Goal: Task Accomplishment & Management: Manage account settings

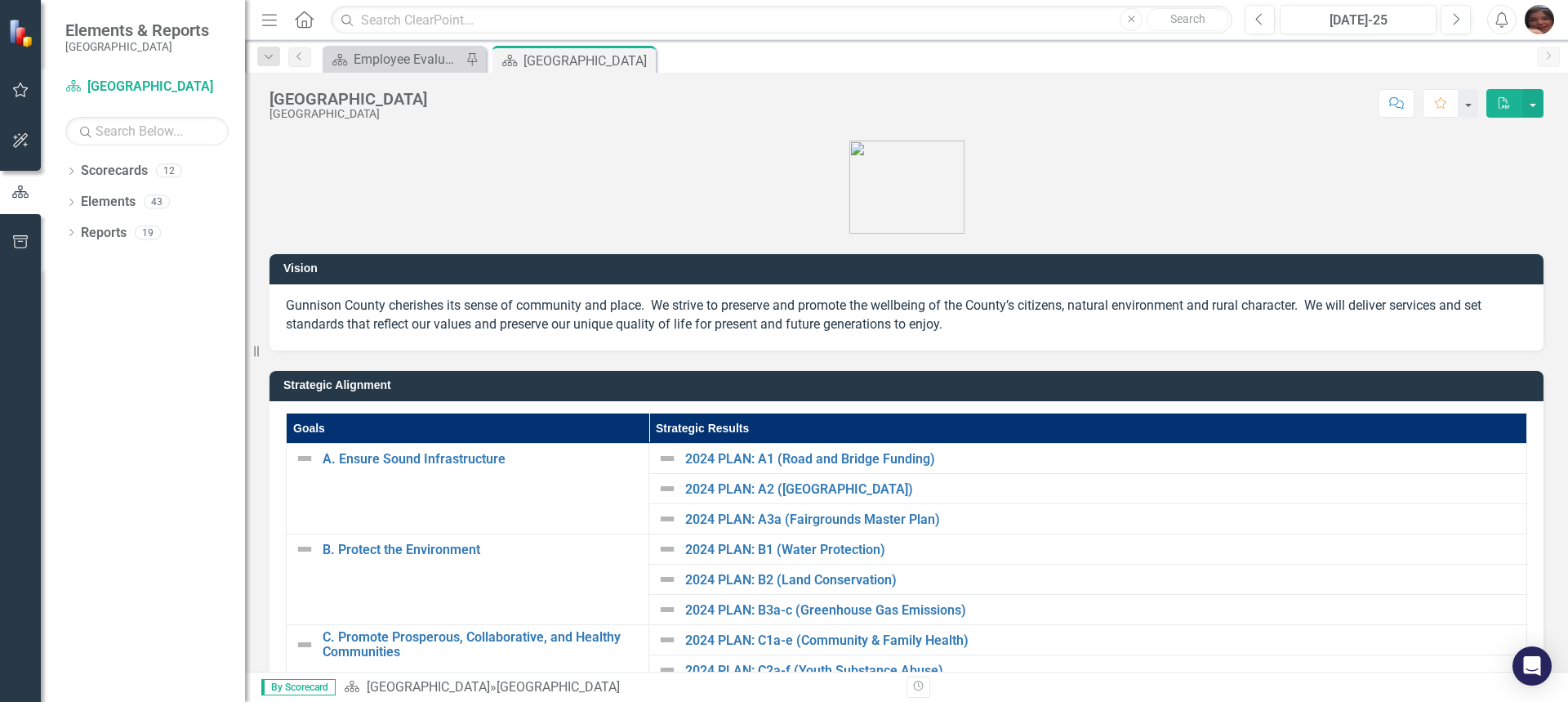
scroll to position [140, 0]
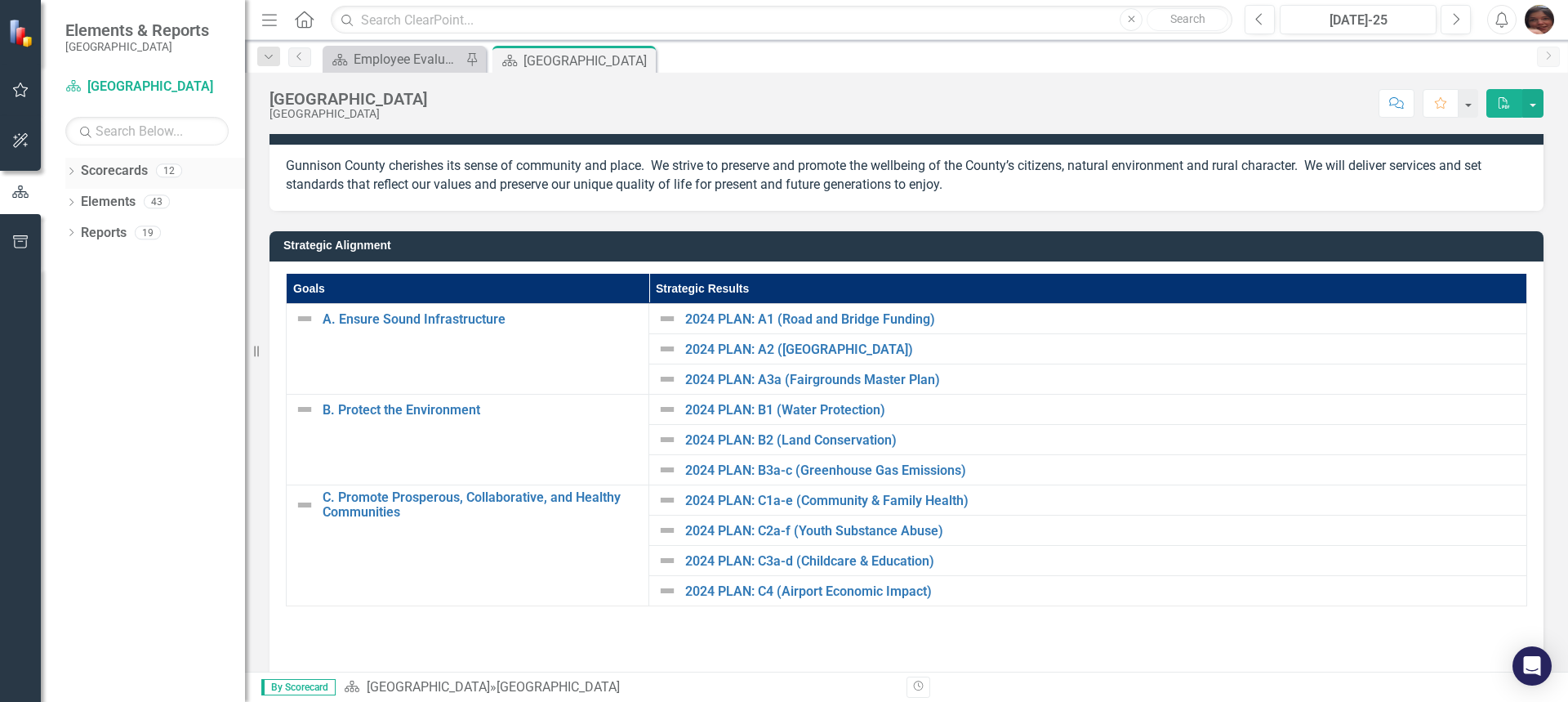
click at [68, 174] on icon "Dropdown" at bounding box center [71, 173] width 12 height 9
click at [81, 197] on icon "Dropdown" at bounding box center [80, 201] width 12 height 10
click at [96, 236] on icon at bounding box center [97, 232] width 4 height 8
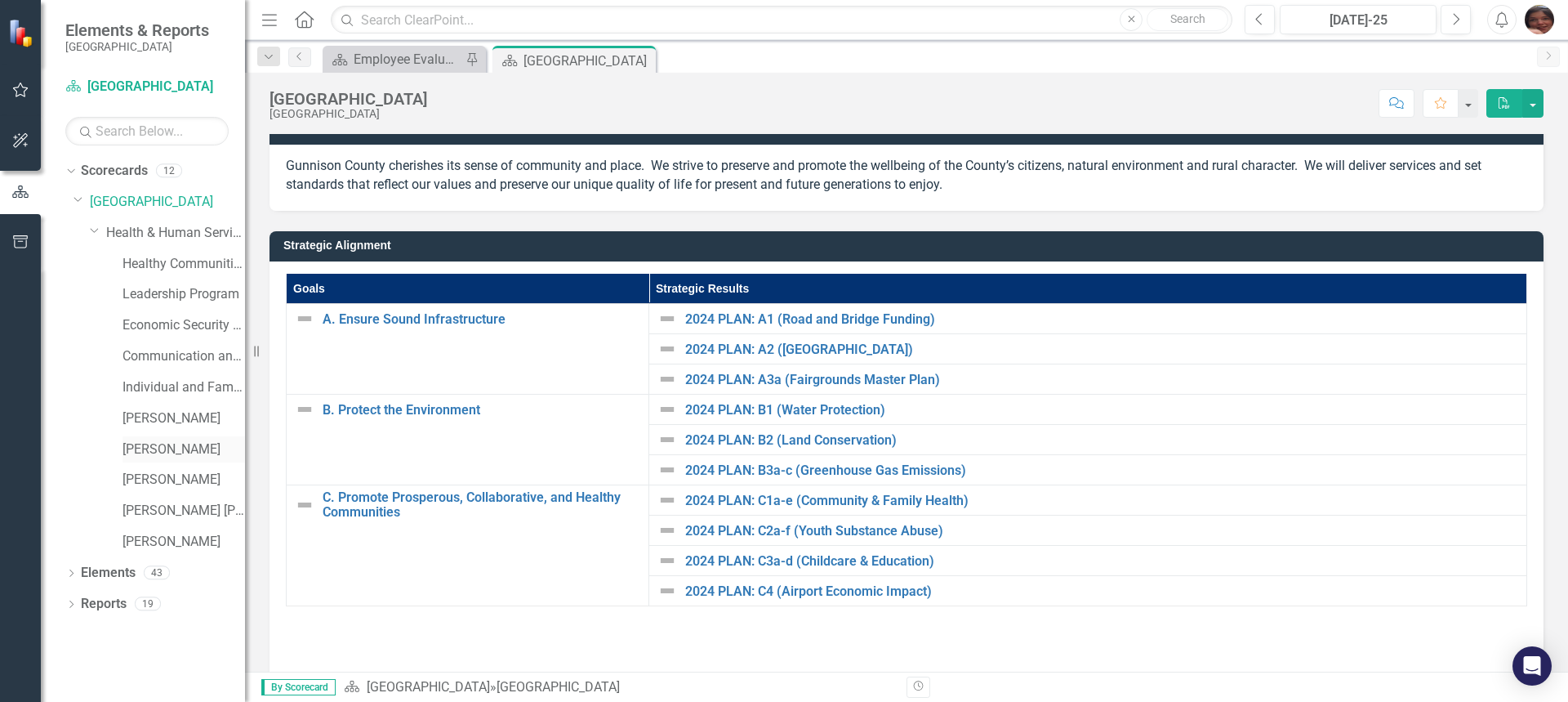
click at [146, 451] on link "[PERSON_NAME]" at bounding box center [183, 450] width 122 height 19
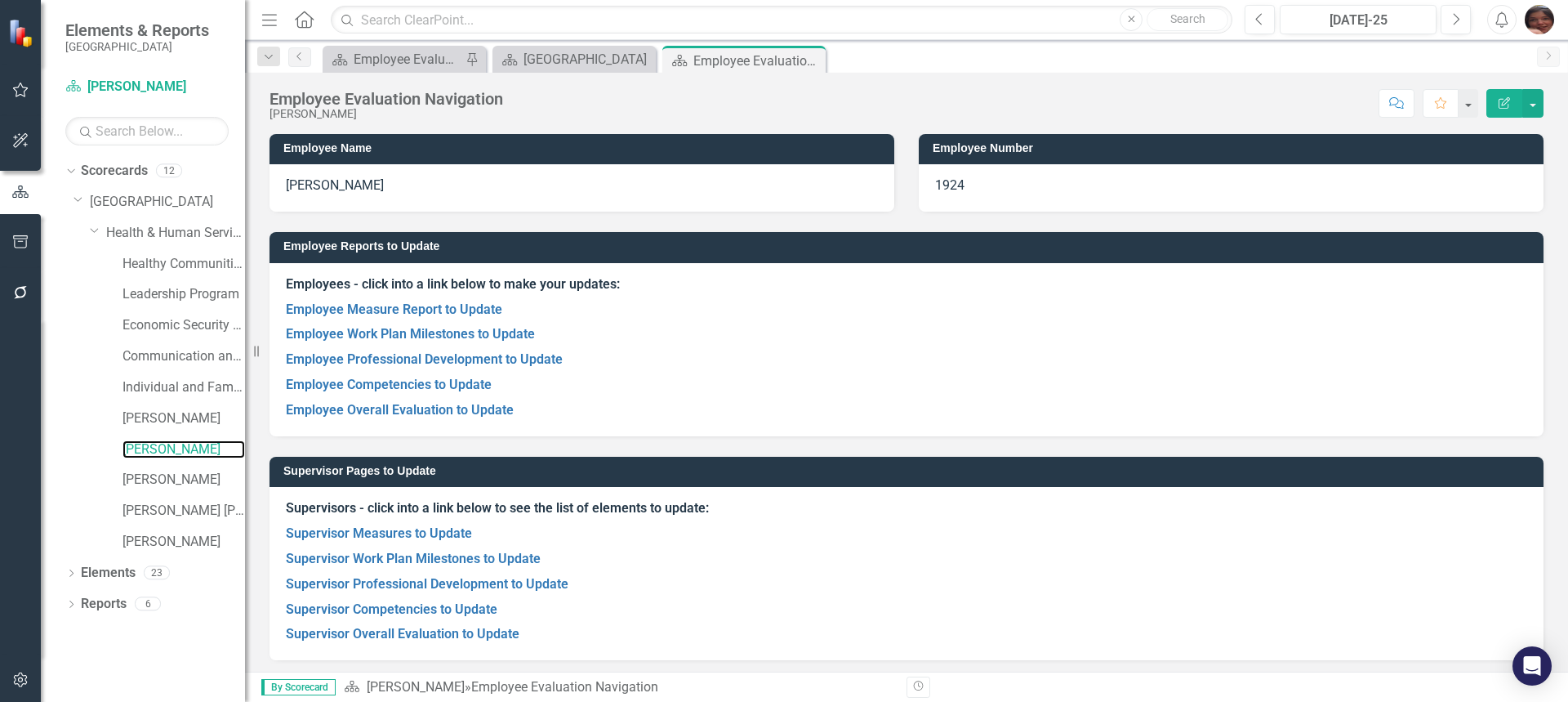
scroll to position [104, 0]
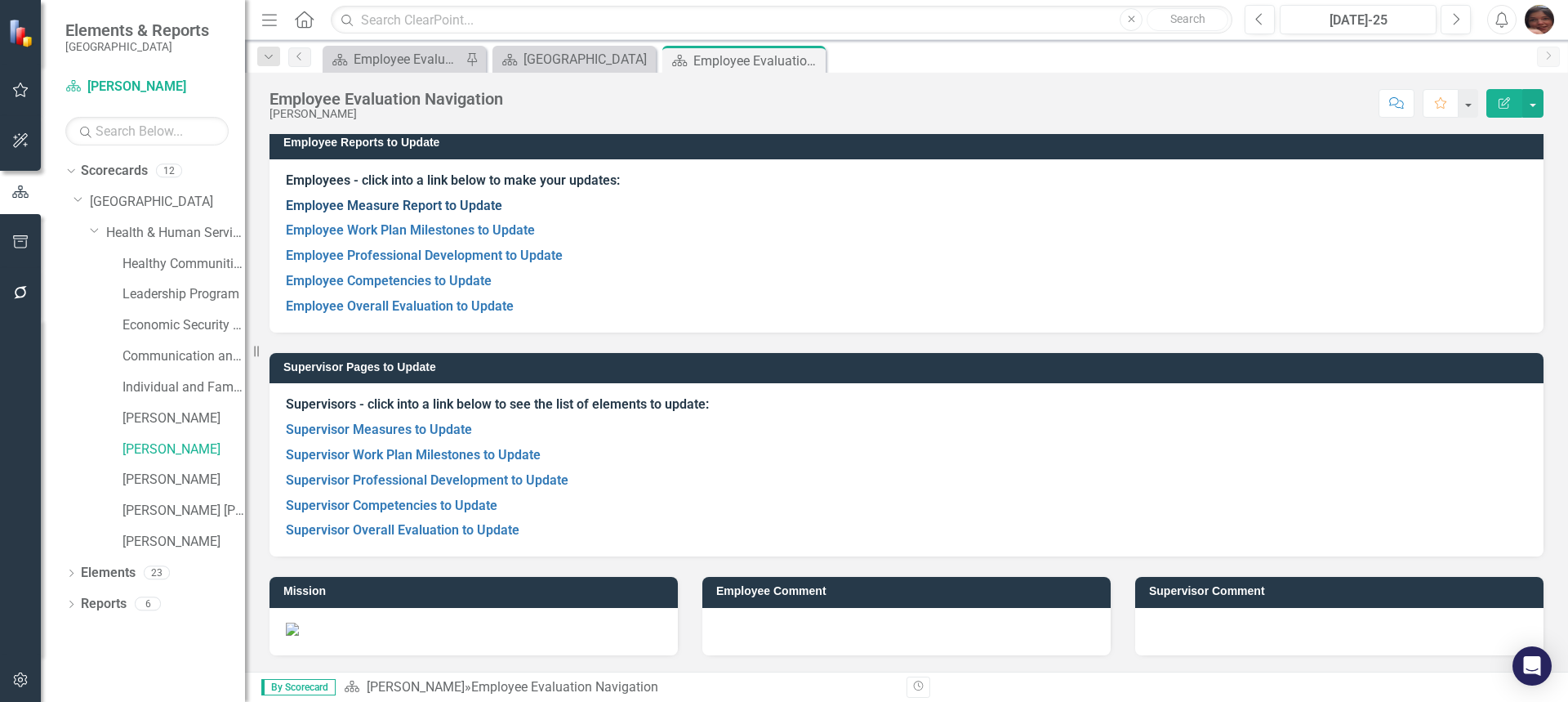
click at [329, 211] on link "Employee Measure Report to Update" at bounding box center [394, 205] width 217 height 16
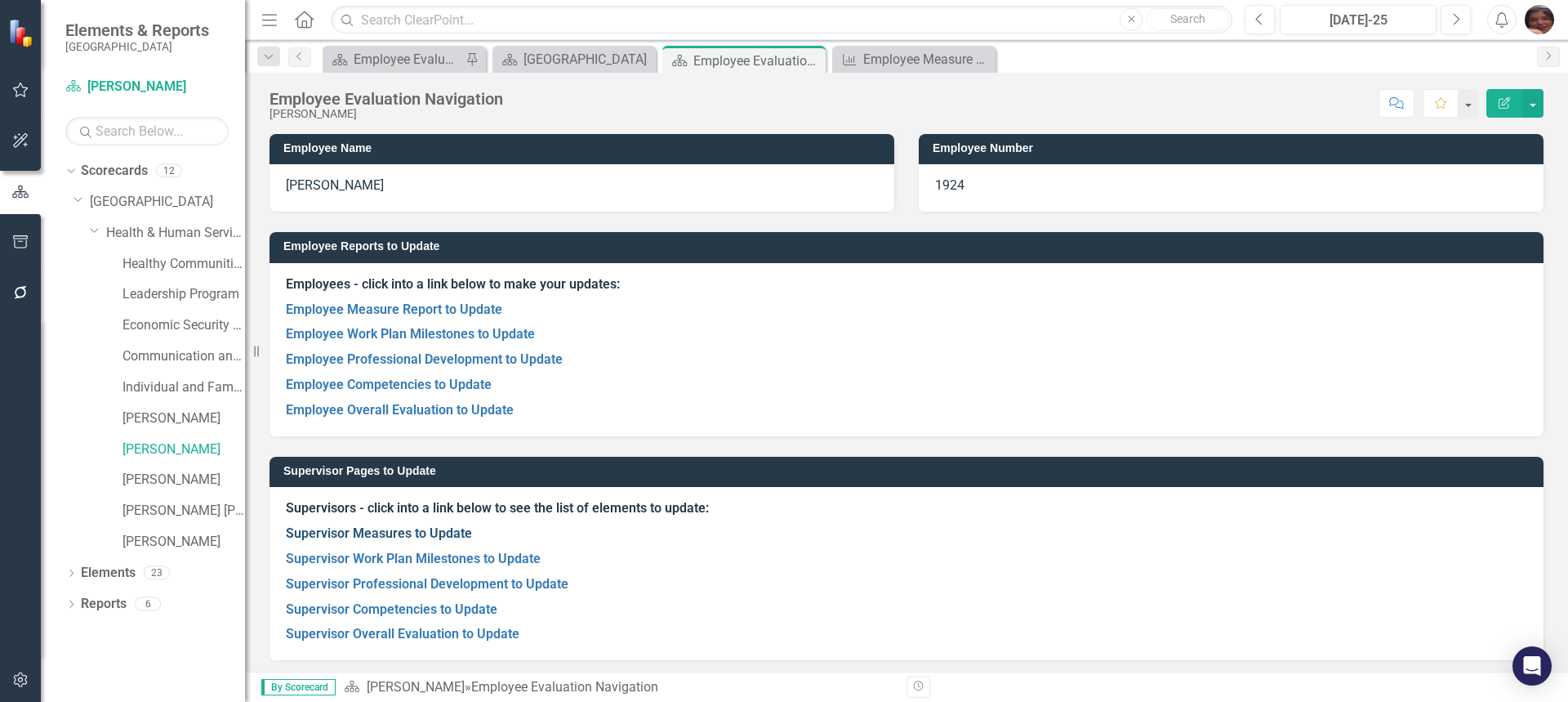
click at [355, 526] on link "Supervisor Measures to Update" at bounding box center [378, 533] width 186 height 16
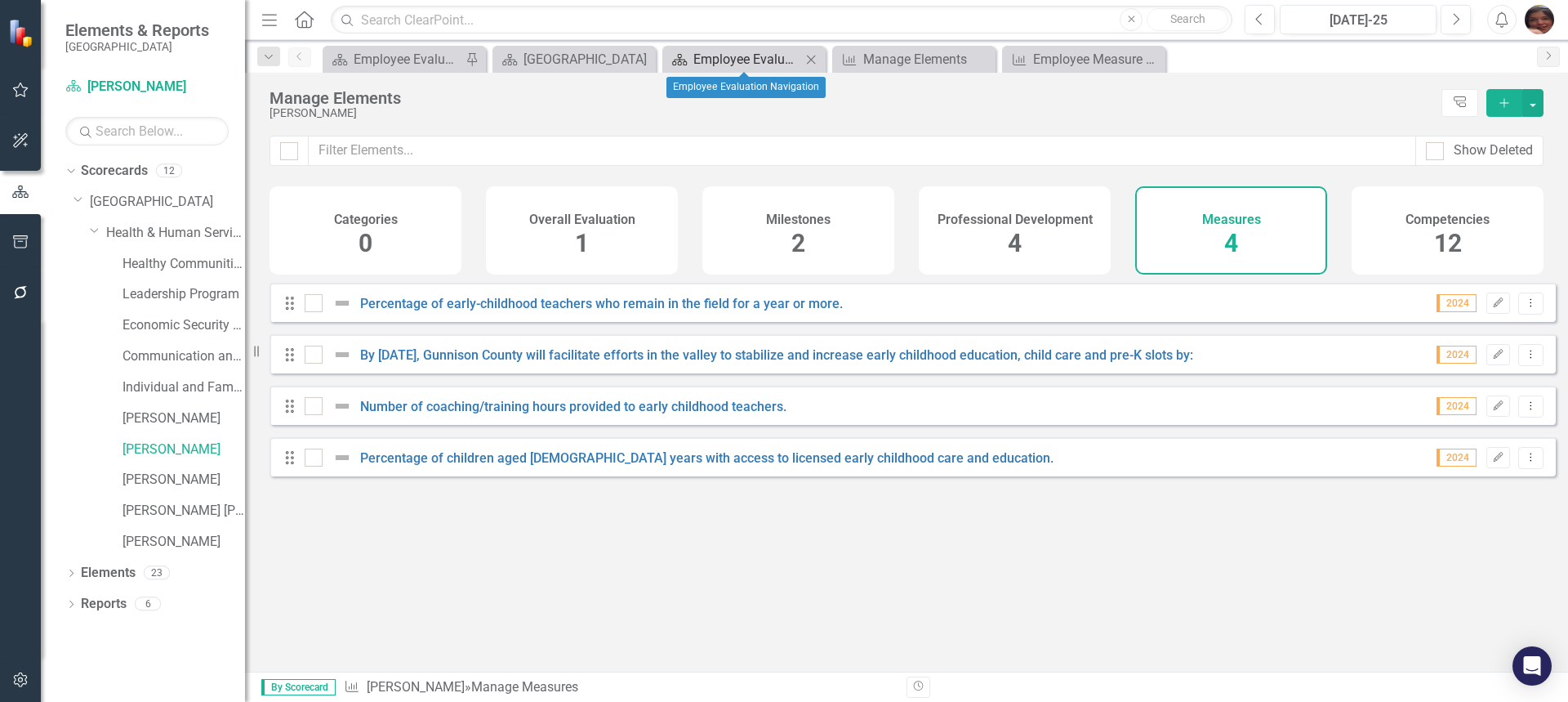
click at [725, 61] on div "Employee Evaluation Navigation" at bounding box center [746, 59] width 107 height 21
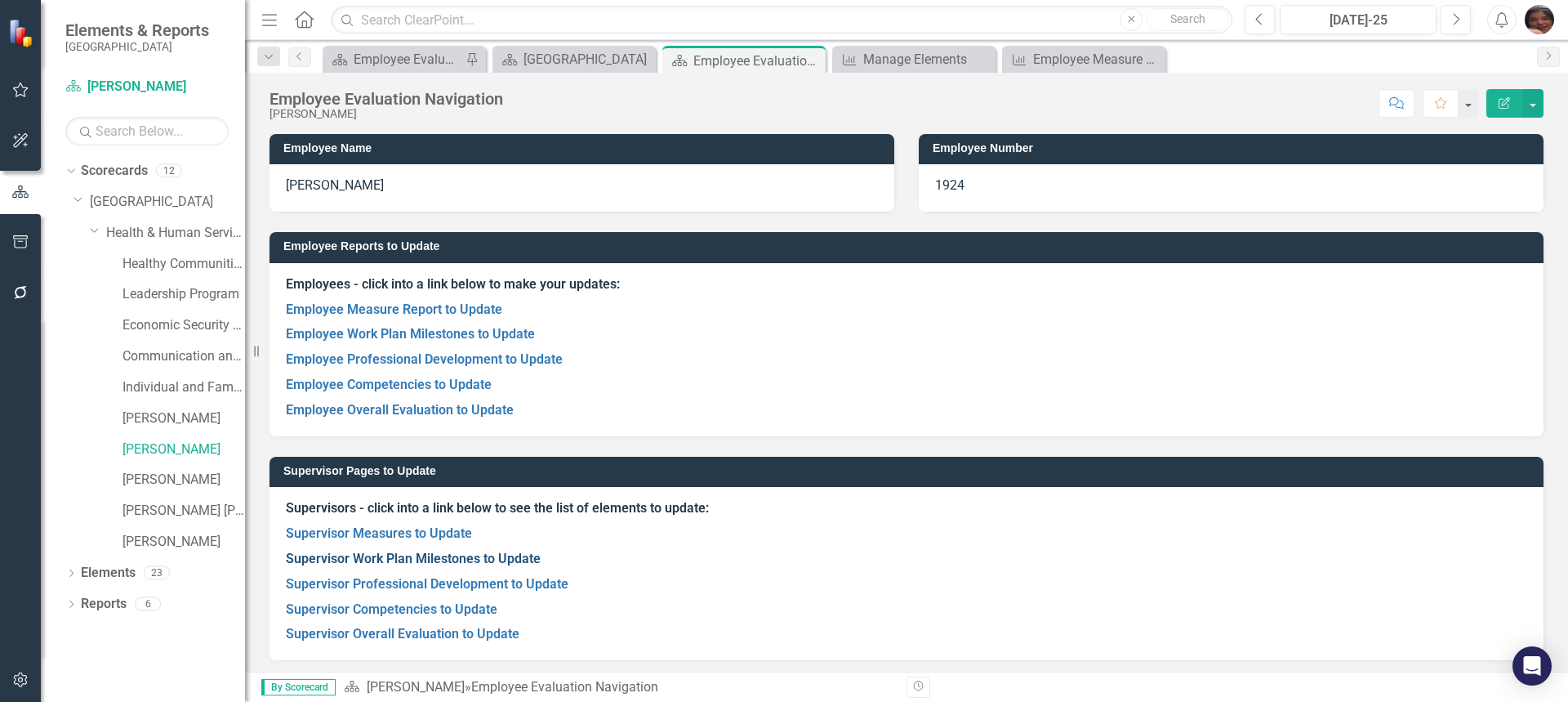
click at [425, 563] on link "Supervisor Work Plan Milestones to Update" at bounding box center [413, 558] width 254 height 16
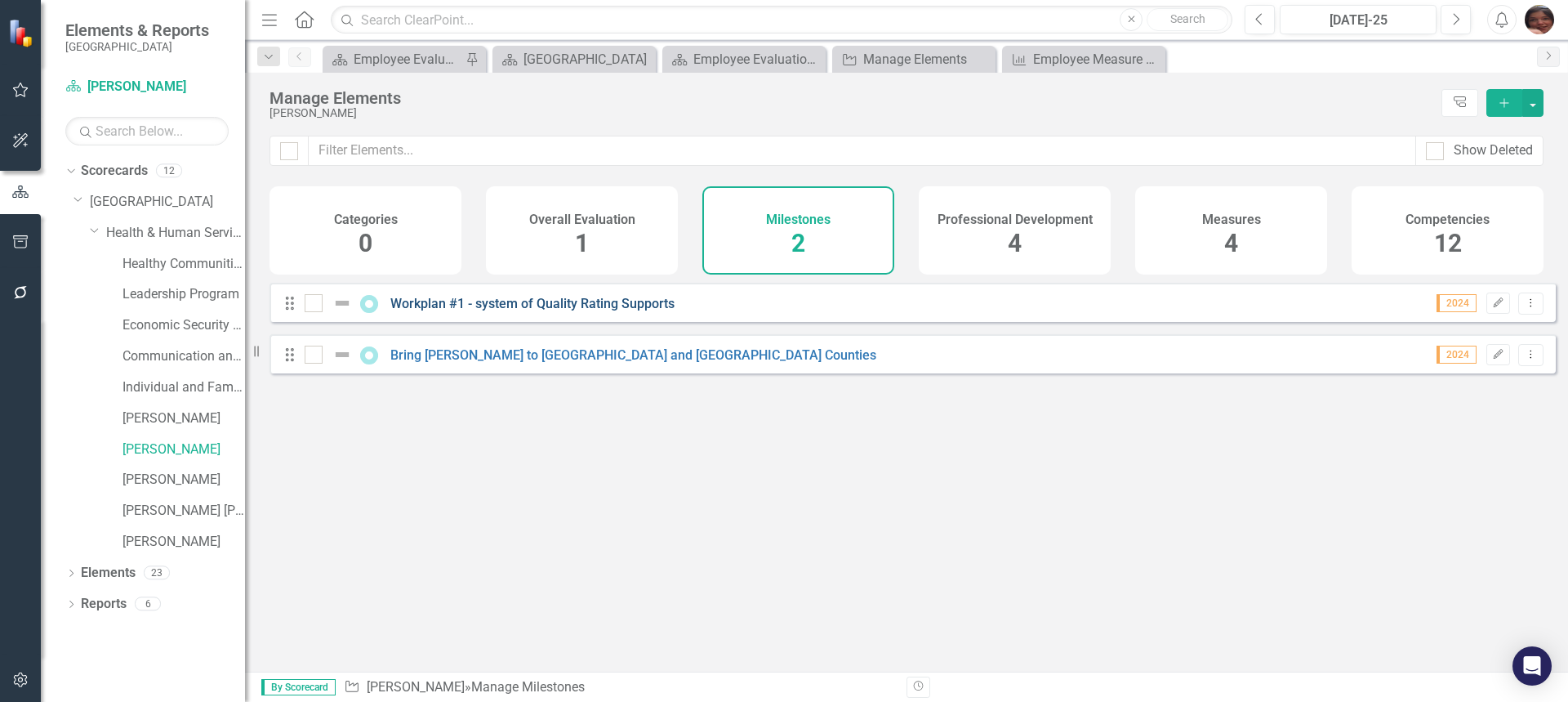
click at [509, 312] on link "Workplan #1 - system of Quality Rating Supports" at bounding box center [532, 304] width 284 height 16
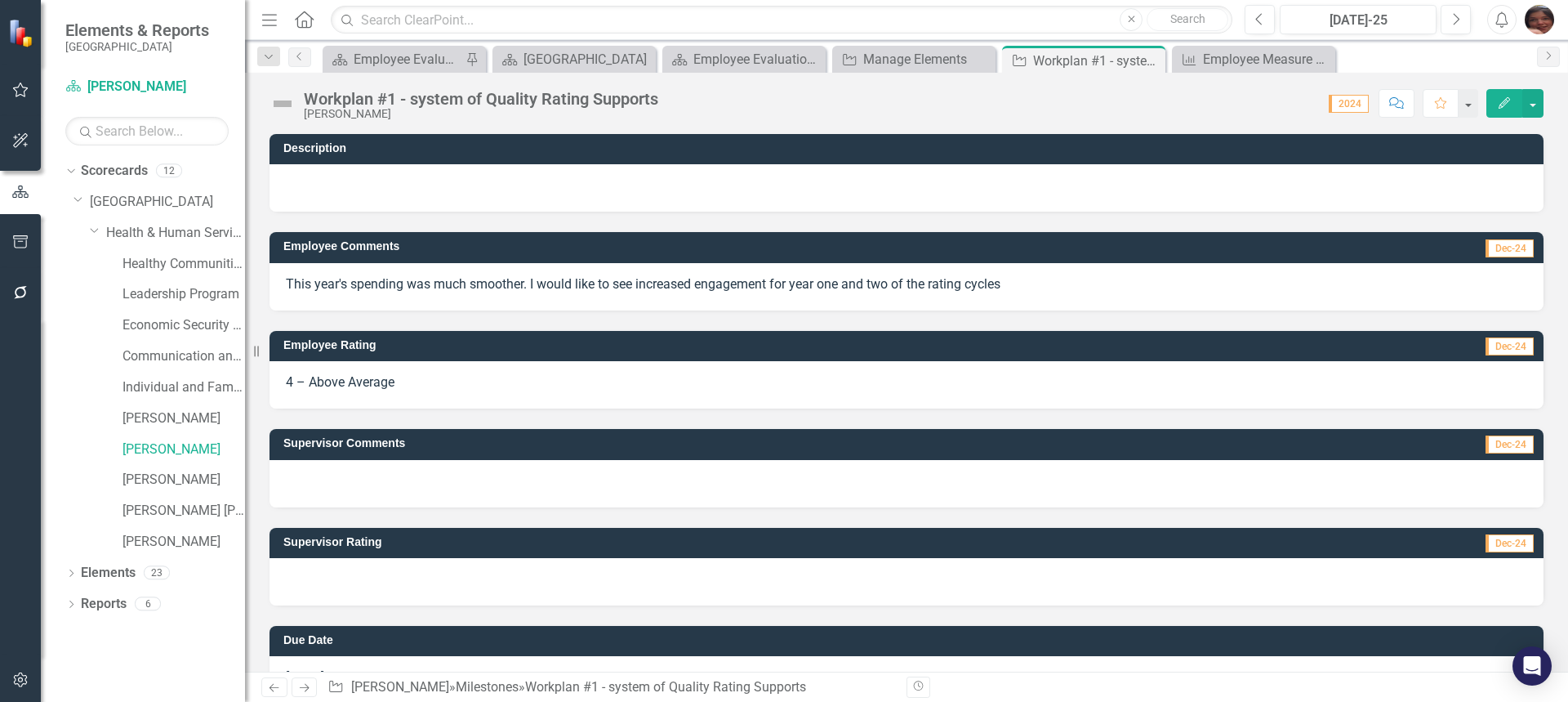
click at [833, 230] on div "Employee Comments Dec-24 This year's spending was much smoother. I would like t…" at bounding box center [906, 260] width 1298 height 98
click at [477, 474] on div at bounding box center [906, 483] width 1273 height 47
click at [1487, 109] on button "Edit" at bounding box center [1504, 103] width 35 height 29
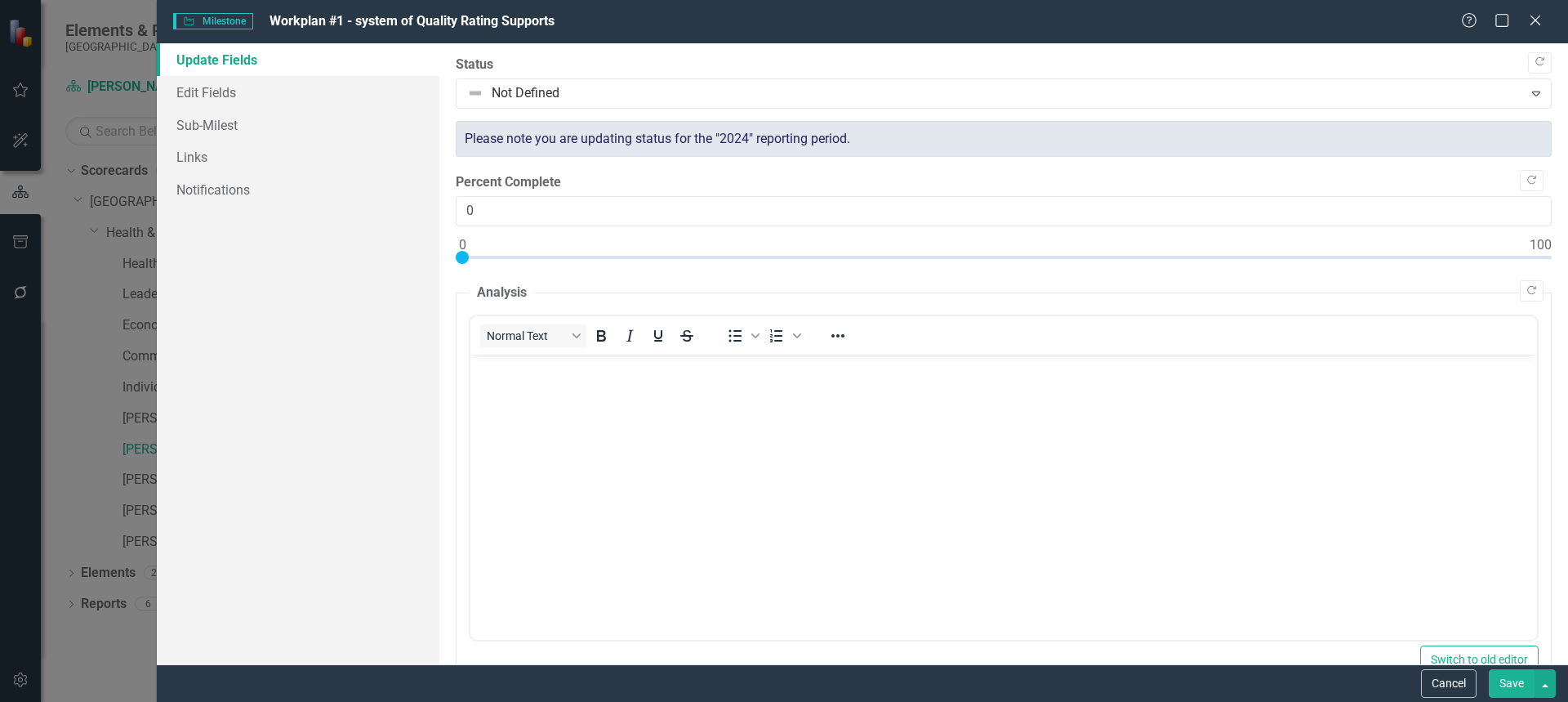
click at [533, 386] on body "Rich Text Area. Press ALT-0 for help." at bounding box center [1002, 476] width 1066 height 246
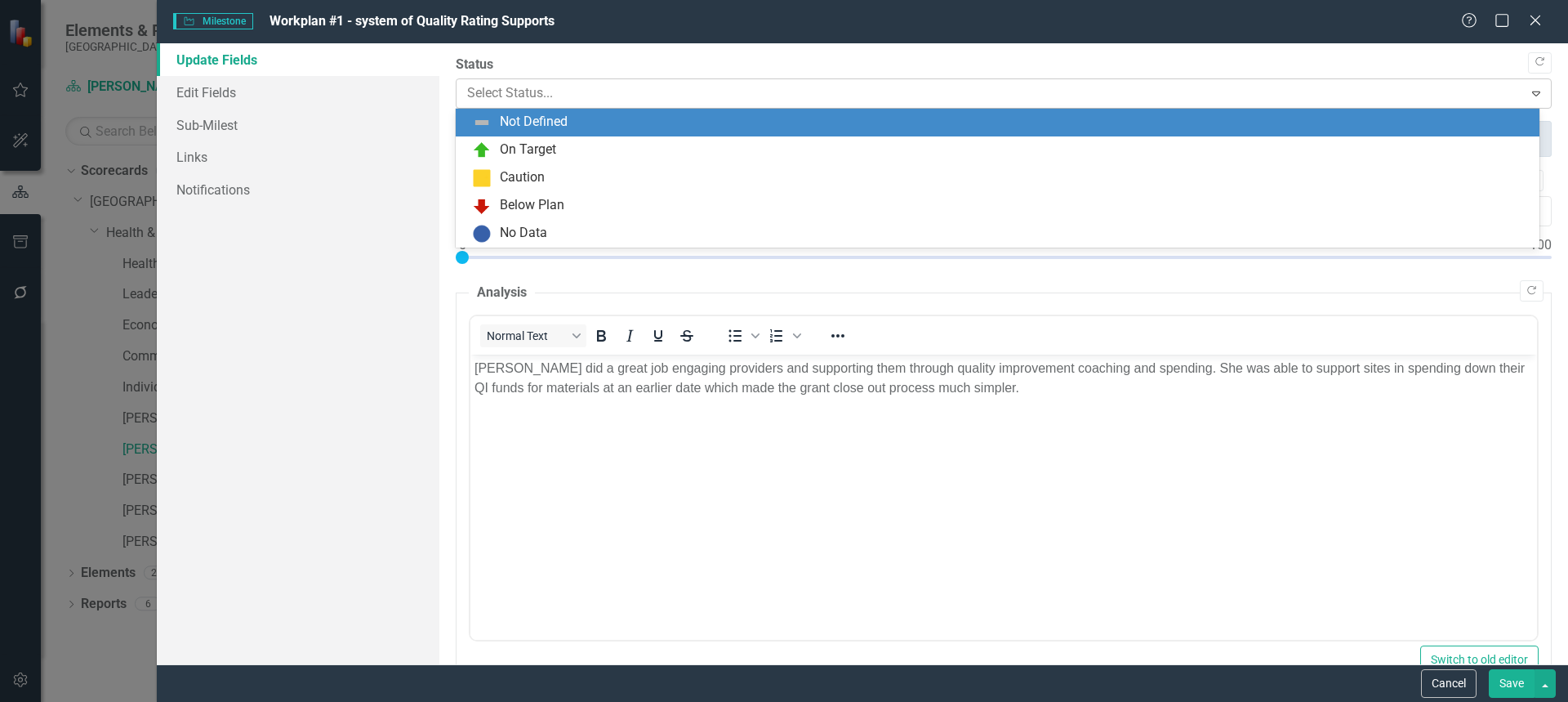
click at [1206, 102] on div at bounding box center [989, 94] width 1046 height 22
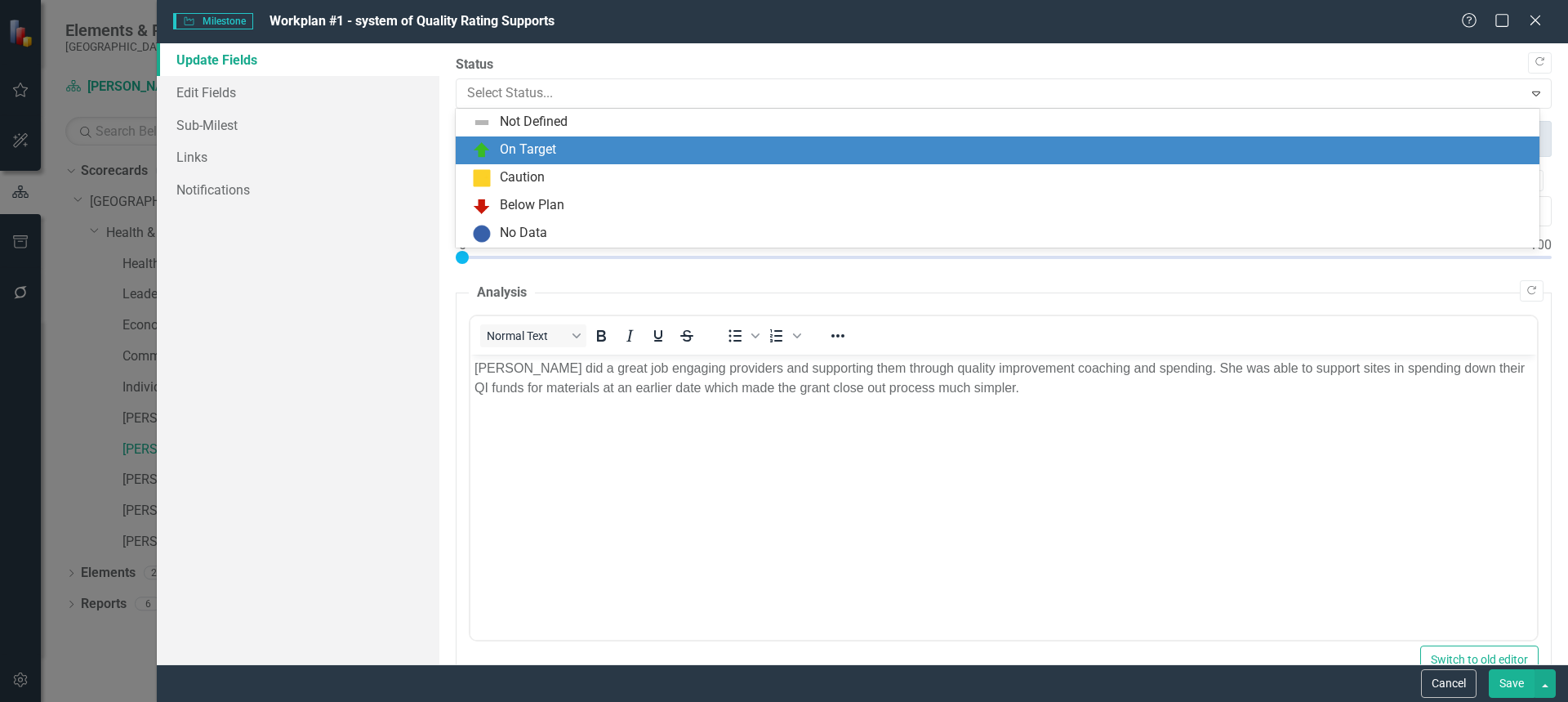
click at [1184, 146] on div "On Target" at bounding box center [1000, 150] width 1057 height 20
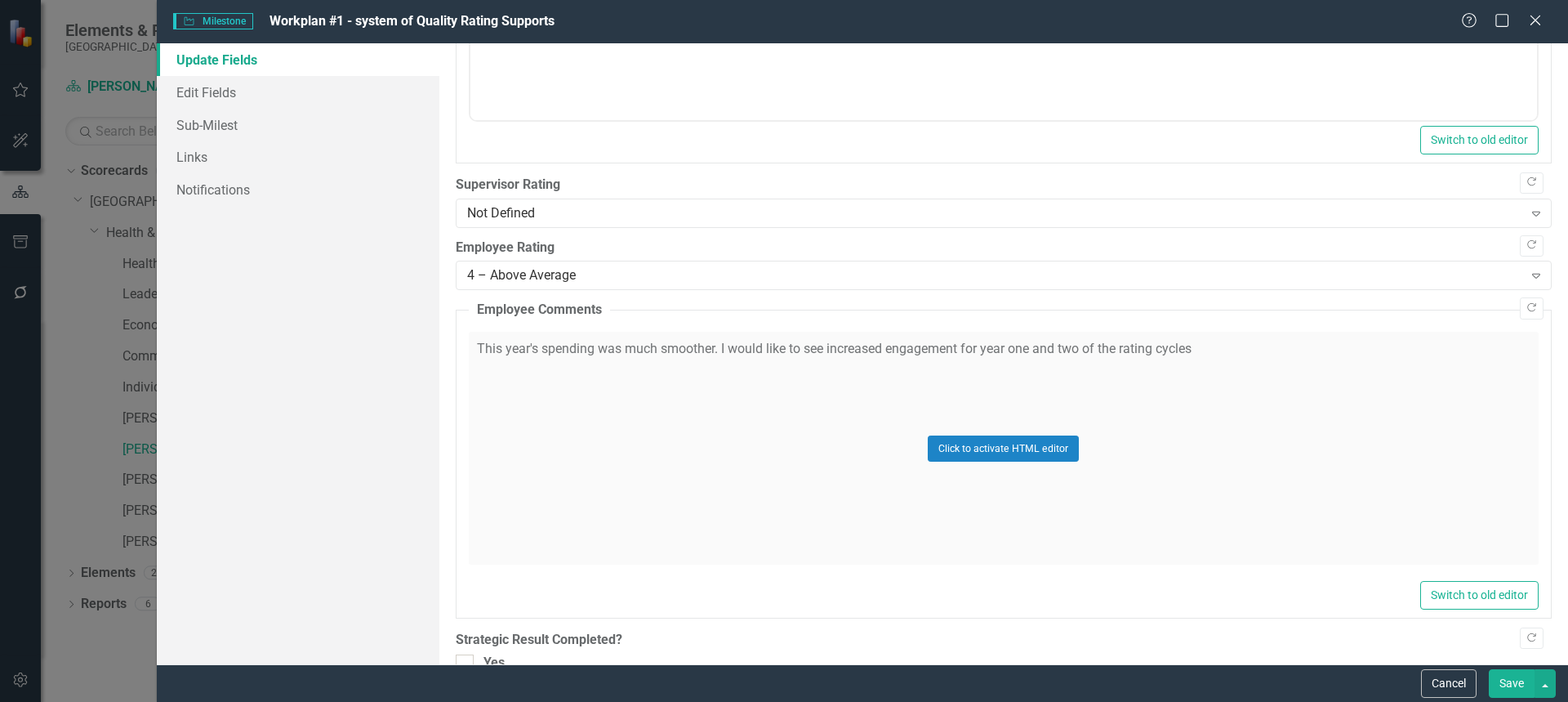
scroll to position [937, 0]
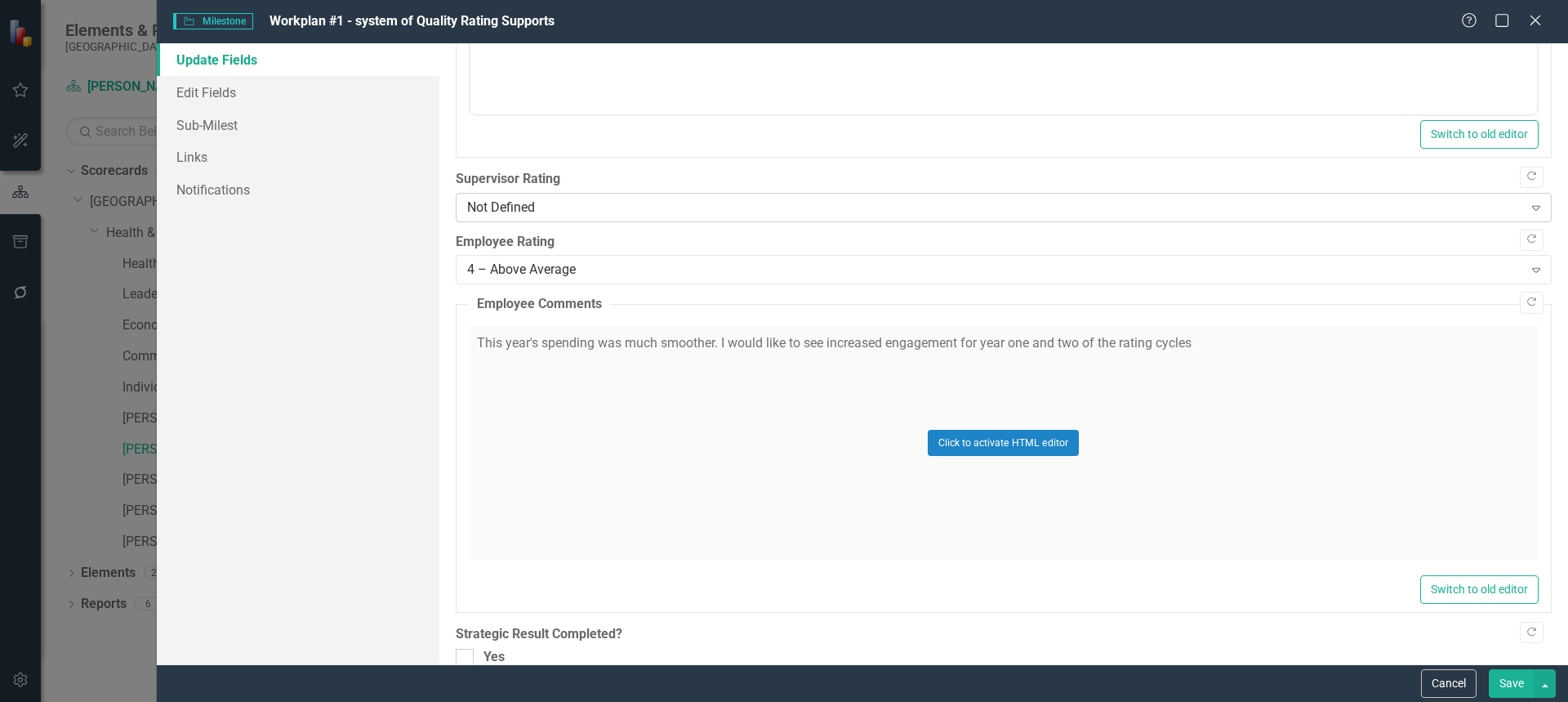
click at [1373, 204] on div "Not Defined" at bounding box center [994, 206] width 1056 height 19
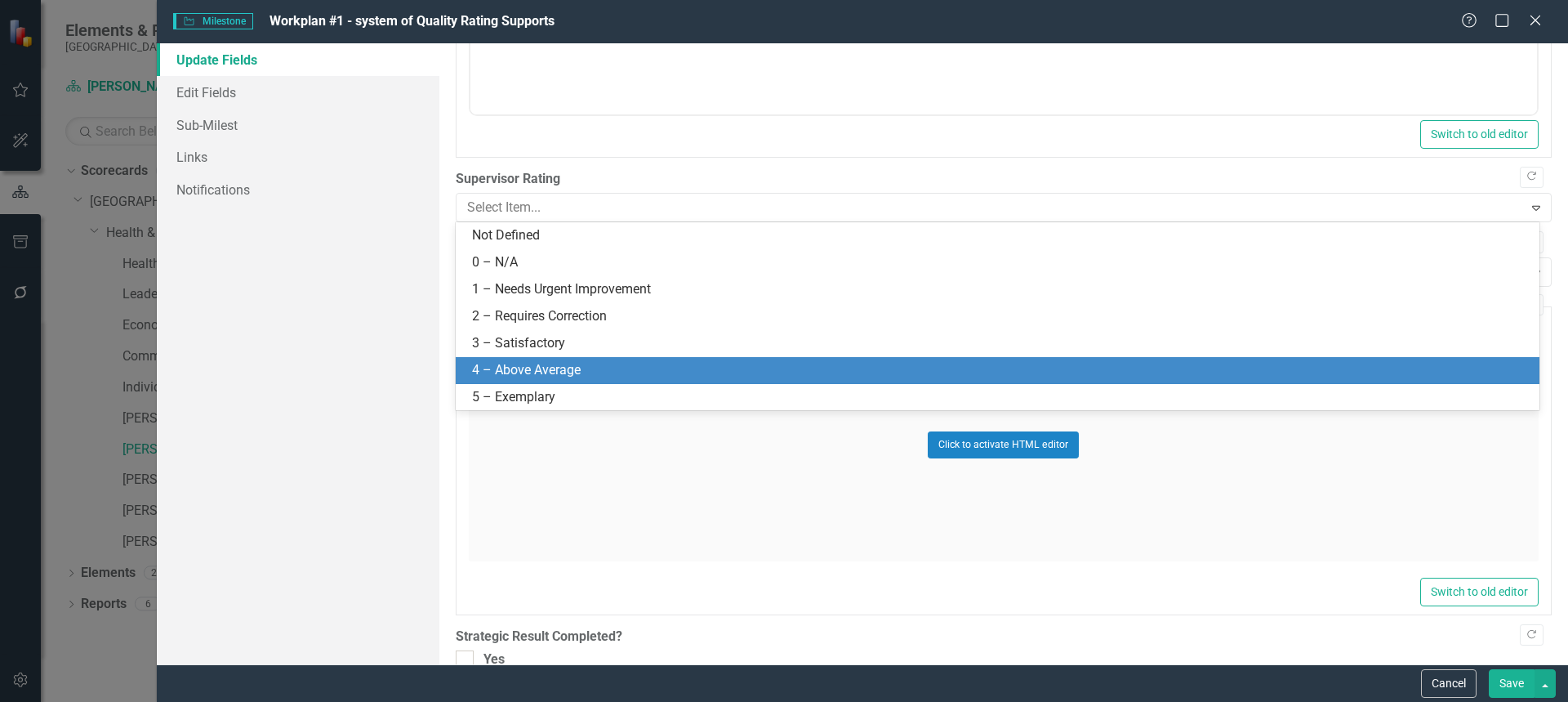
click at [1263, 367] on div "4 – Above Average" at bounding box center [1000, 370] width 1057 height 19
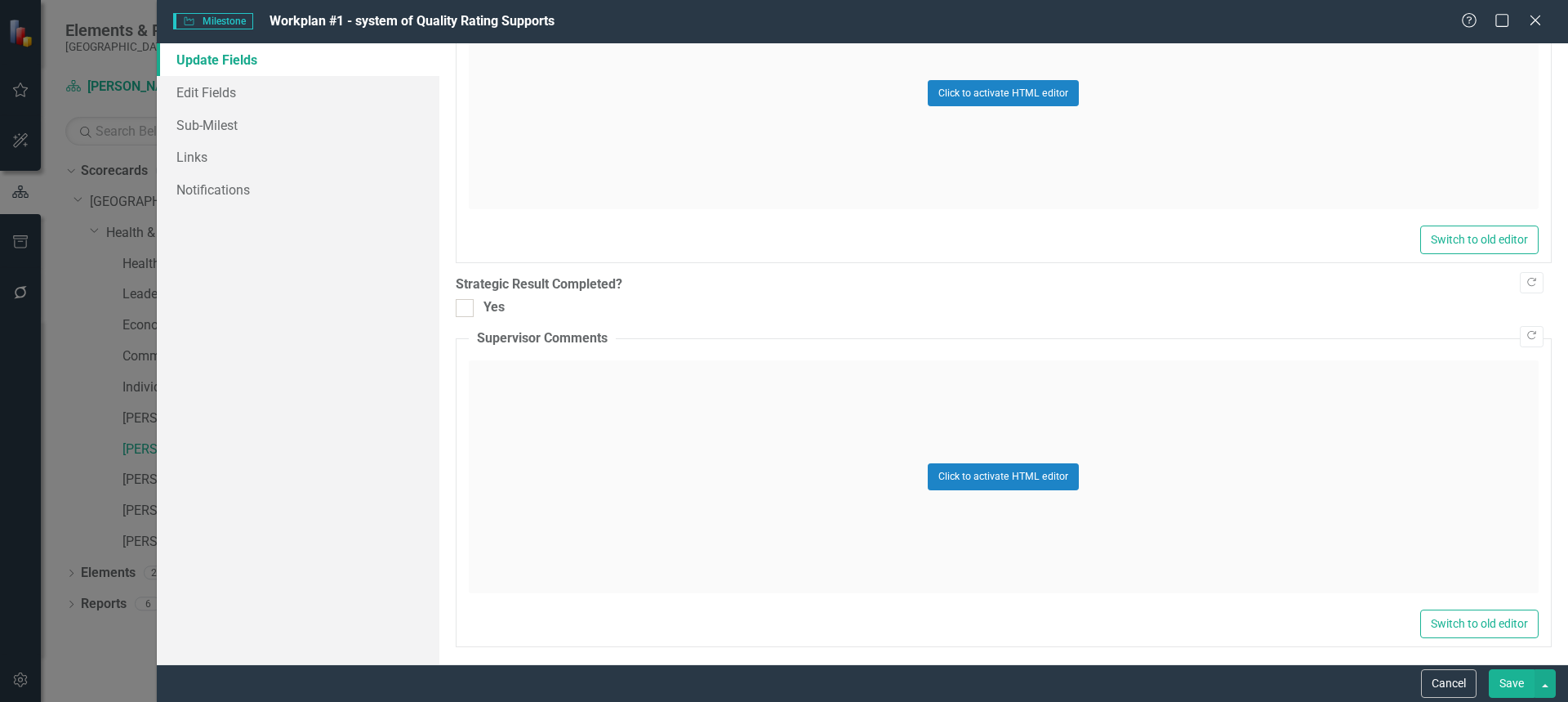
scroll to position [1294, 0]
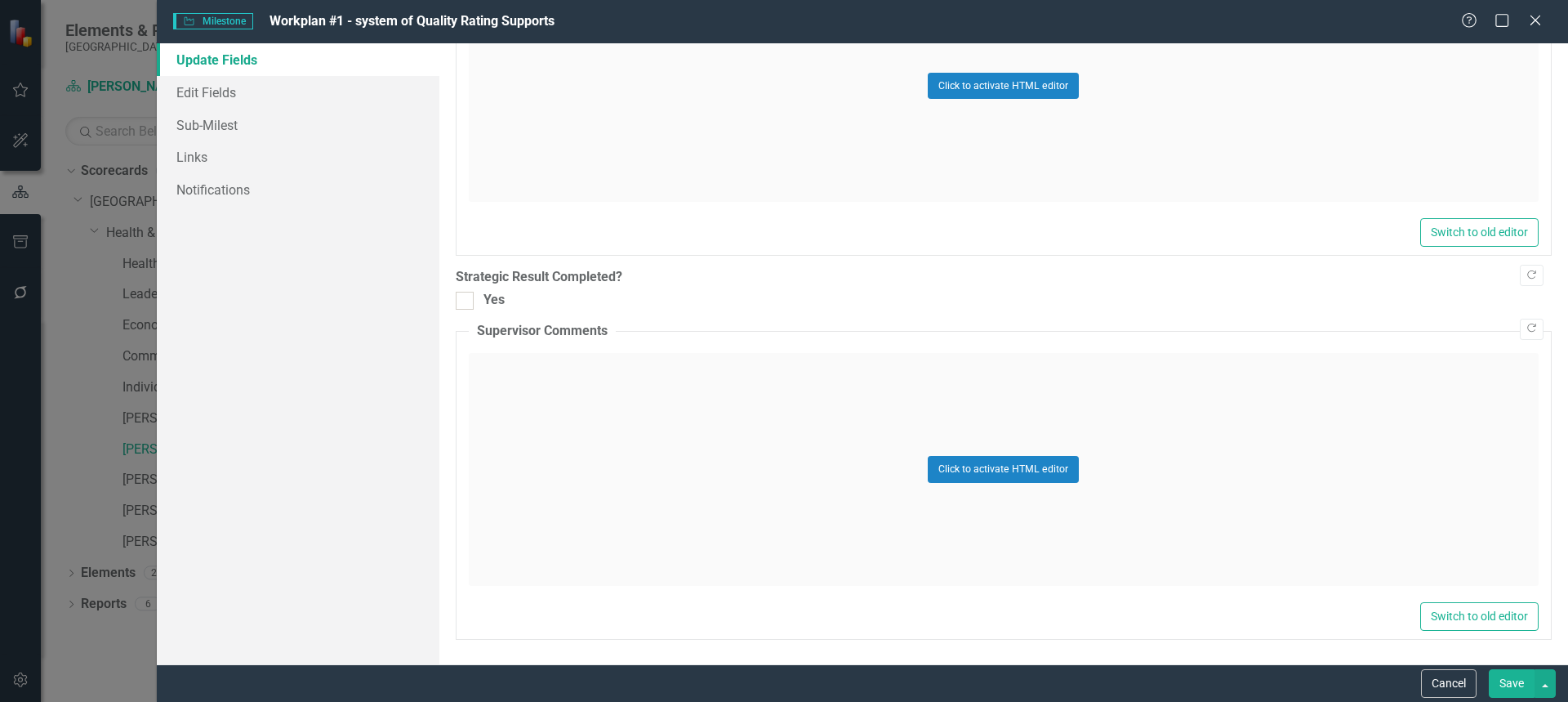
click at [1517, 673] on button "Save" at bounding box center [1511, 683] width 45 height 29
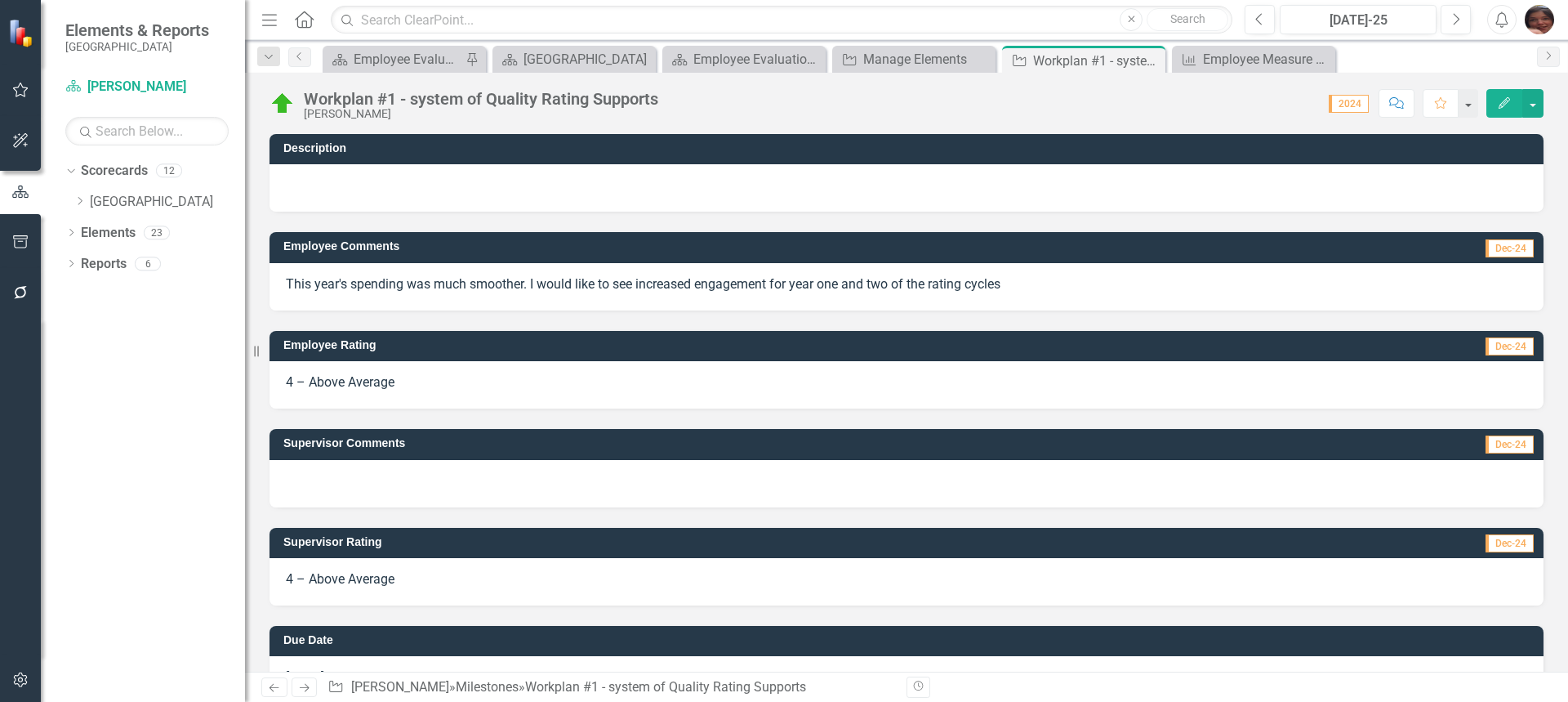
scroll to position [48, 0]
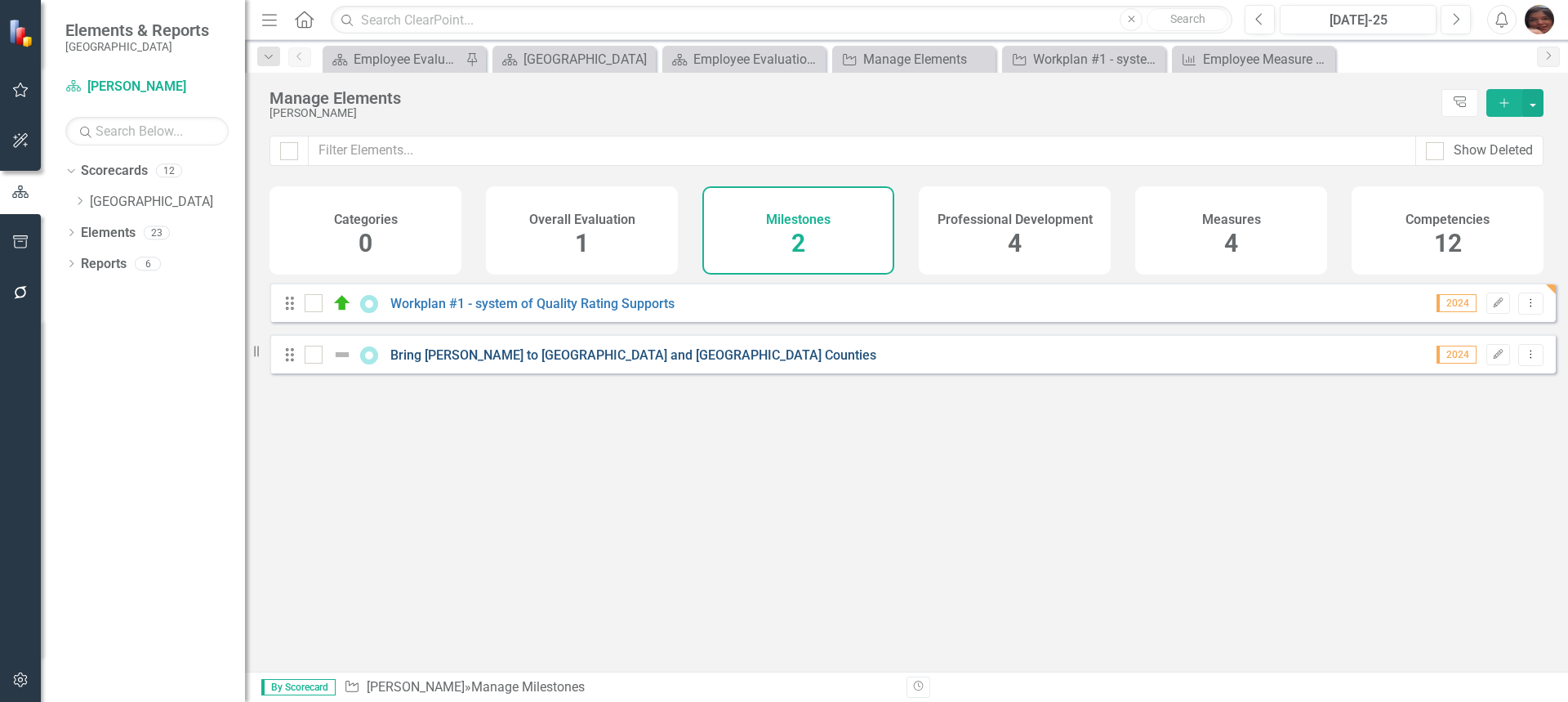
click at [485, 363] on link "Bring [PERSON_NAME] to [GEOGRAPHIC_DATA] and [GEOGRAPHIC_DATA] Counties" at bounding box center [633, 355] width 486 height 16
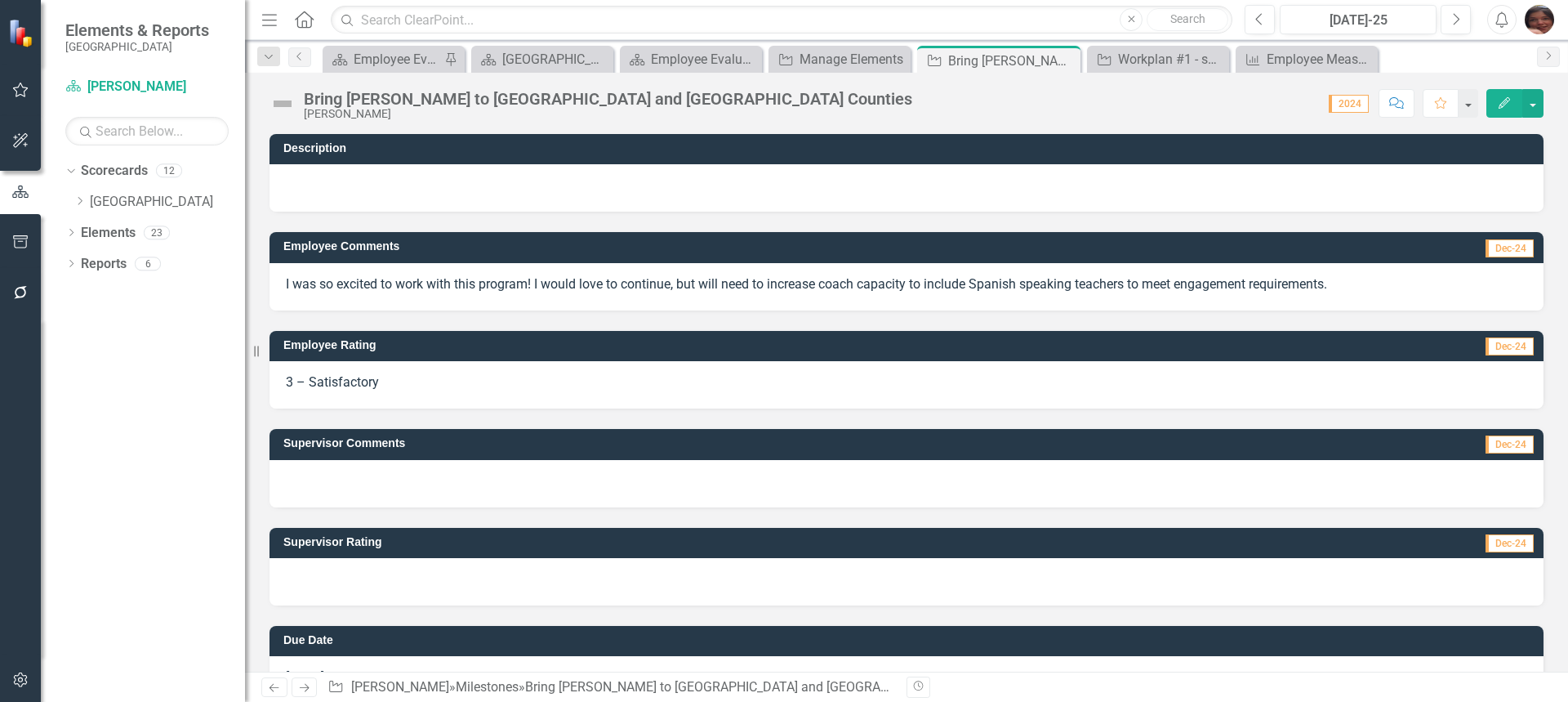
click at [1341, 103] on span "2024" at bounding box center [1348, 104] width 40 height 18
click at [1353, 105] on span "2024" at bounding box center [1348, 104] width 40 height 18
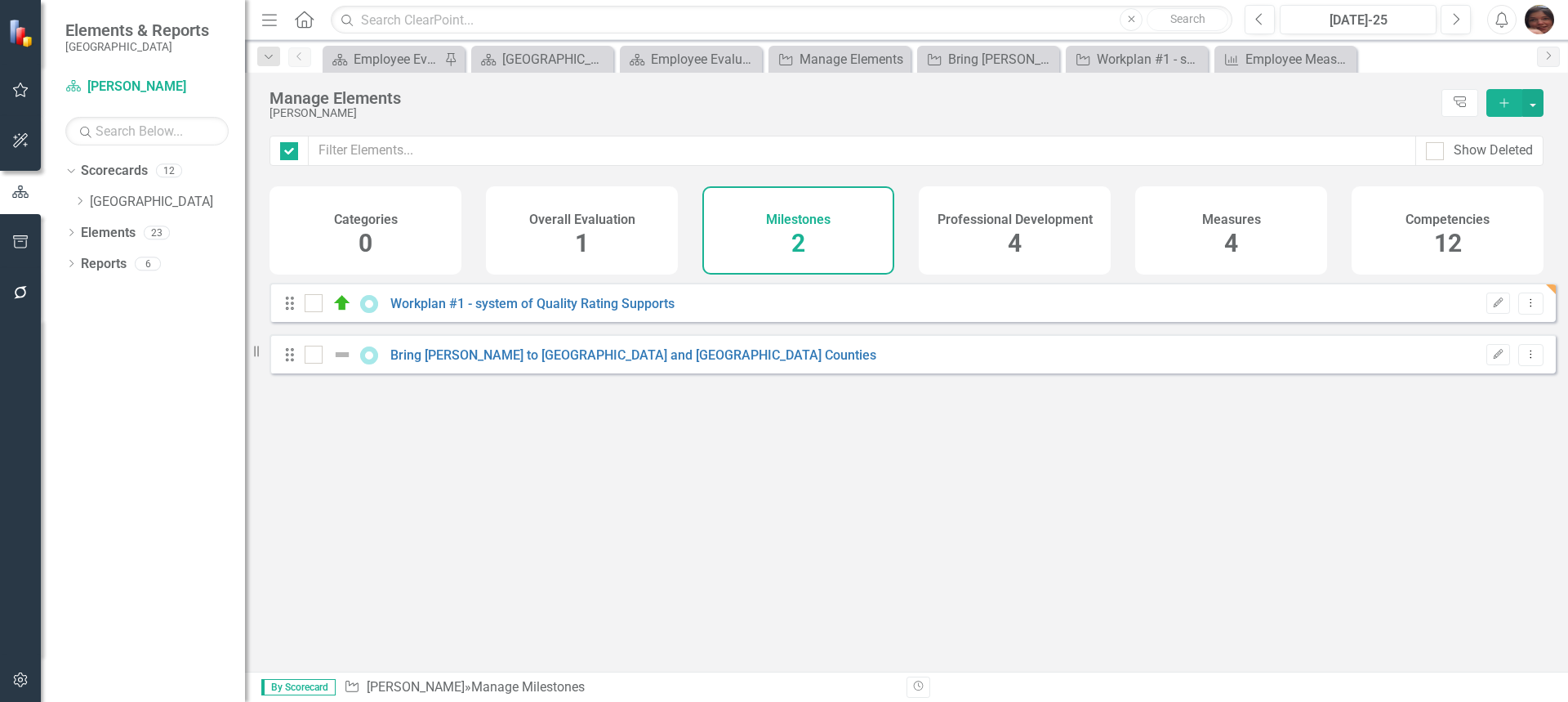
checkbox input "false"
click at [439, 312] on link "Workplan #1 - system of Quality Rating Supports" at bounding box center [532, 304] width 284 height 16
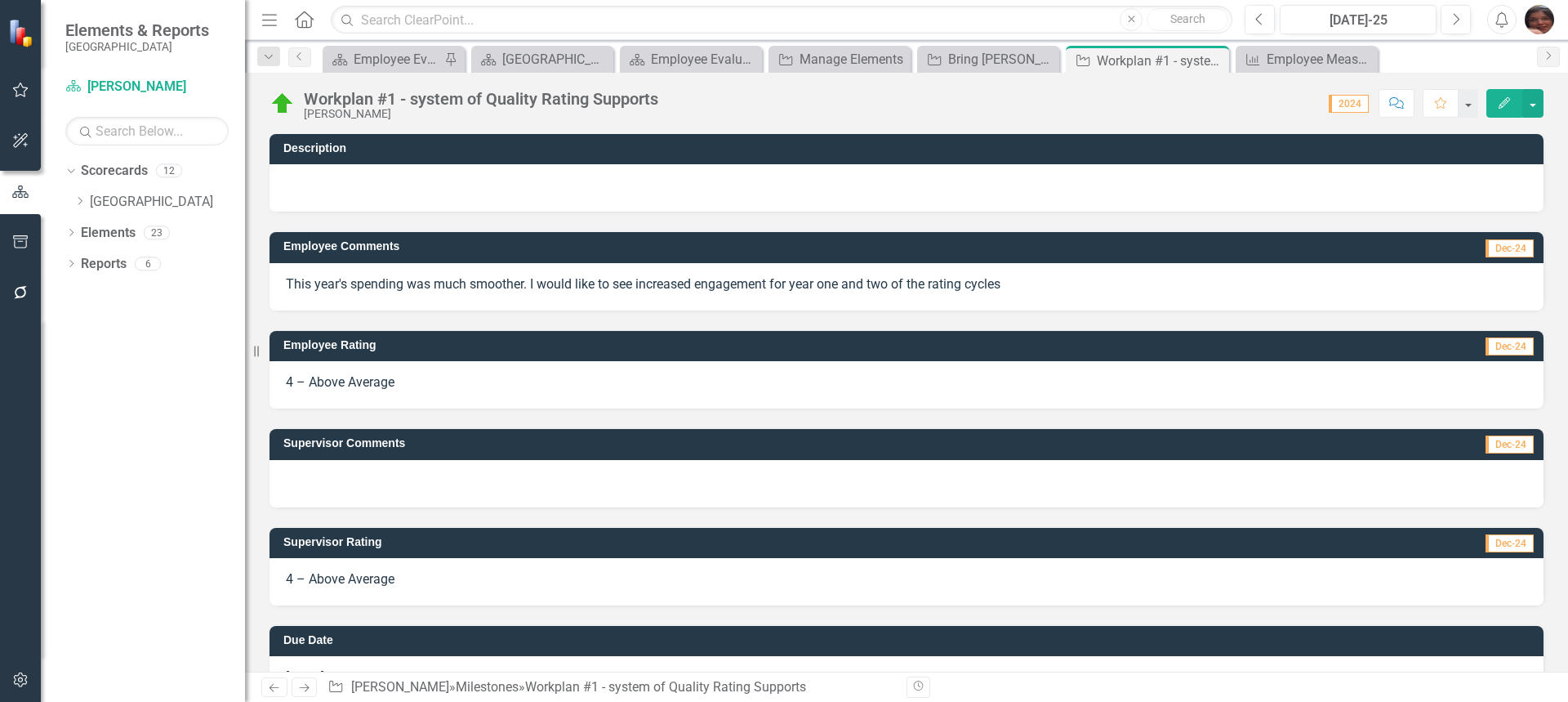
scroll to position [48, 0]
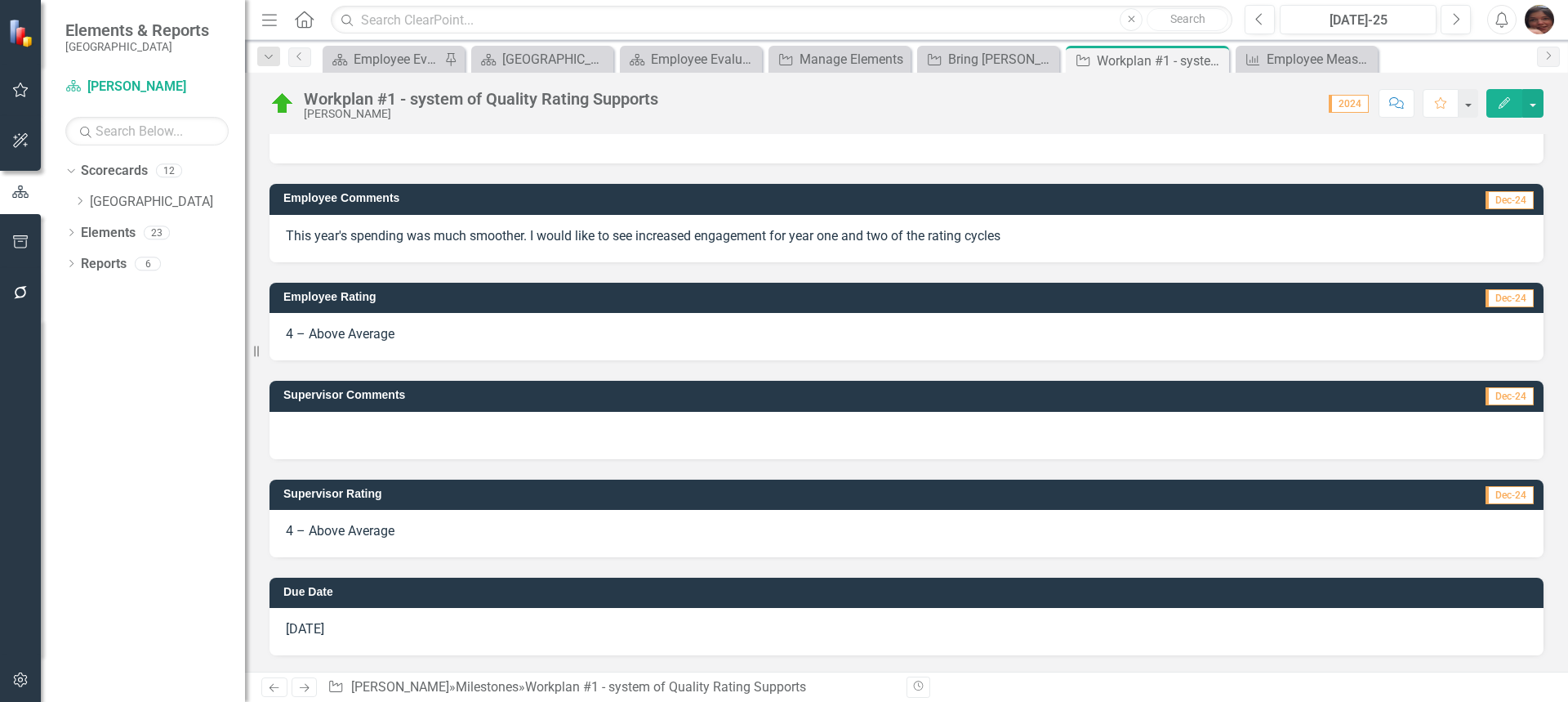
click at [321, 622] on span "[DATE]" at bounding box center [305, 629] width 38 height 16
click at [1504, 110] on button "Edit" at bounding box center [1504, 103] width 35 height 29
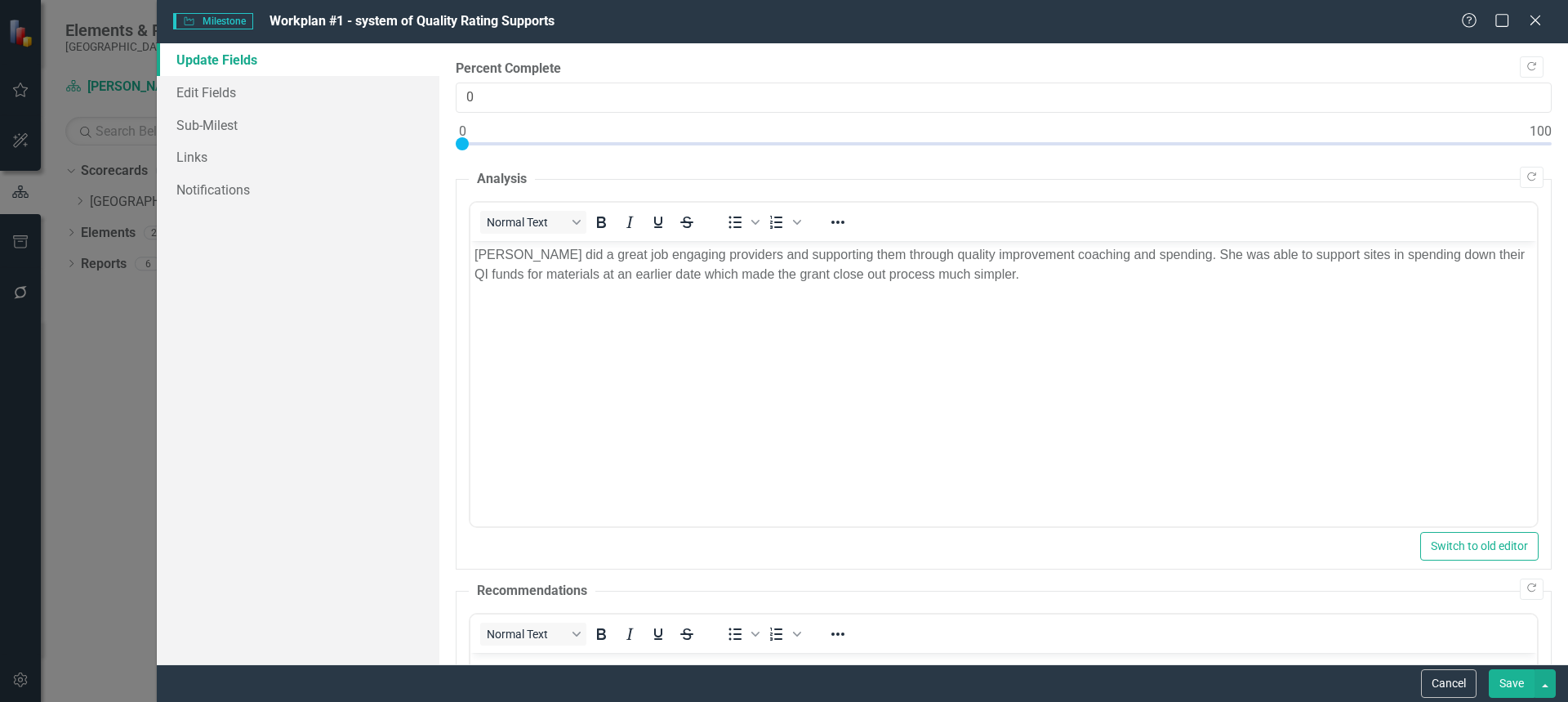
scroll to position [0, 0]
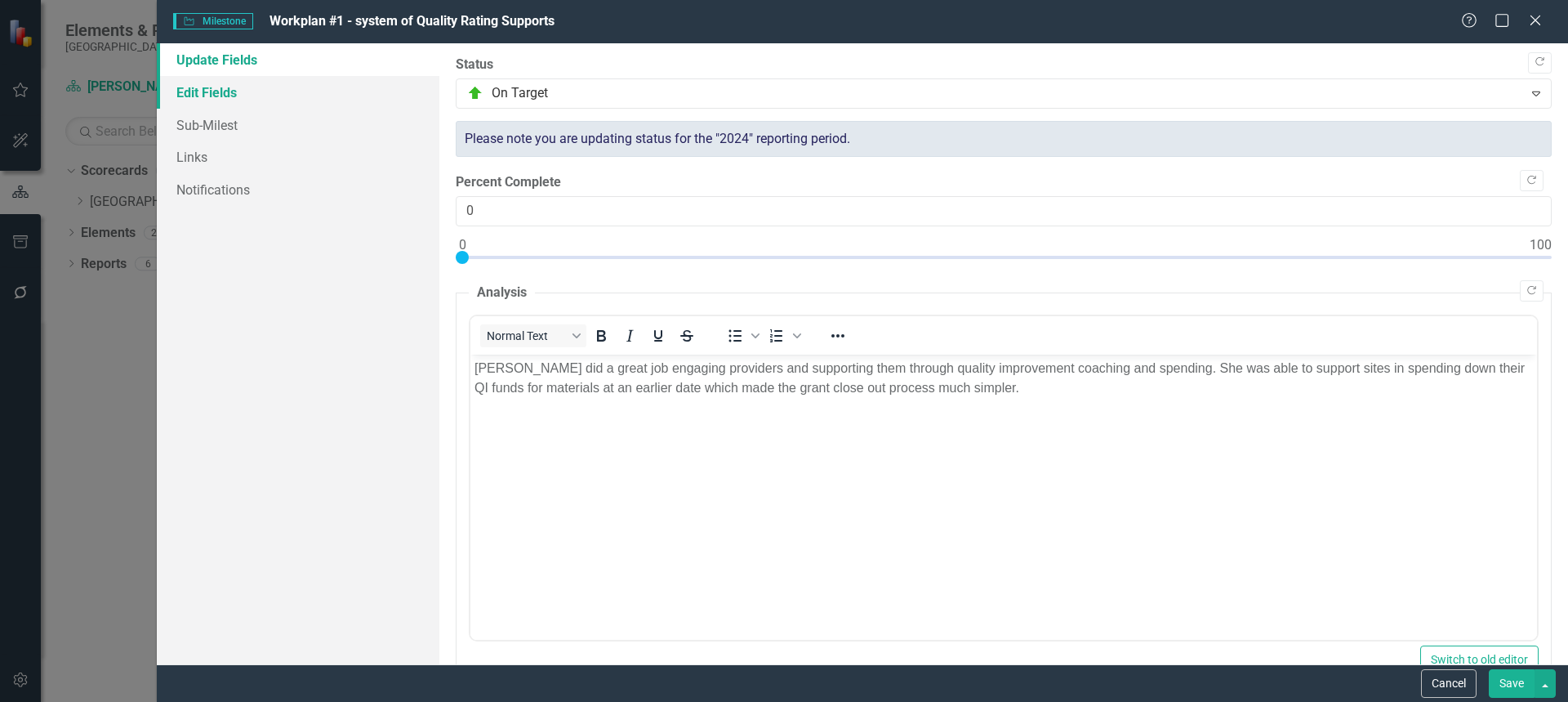
click at [215, 96] on link "Edit Fields" at bounding box center [298, 92] width 283 height 33
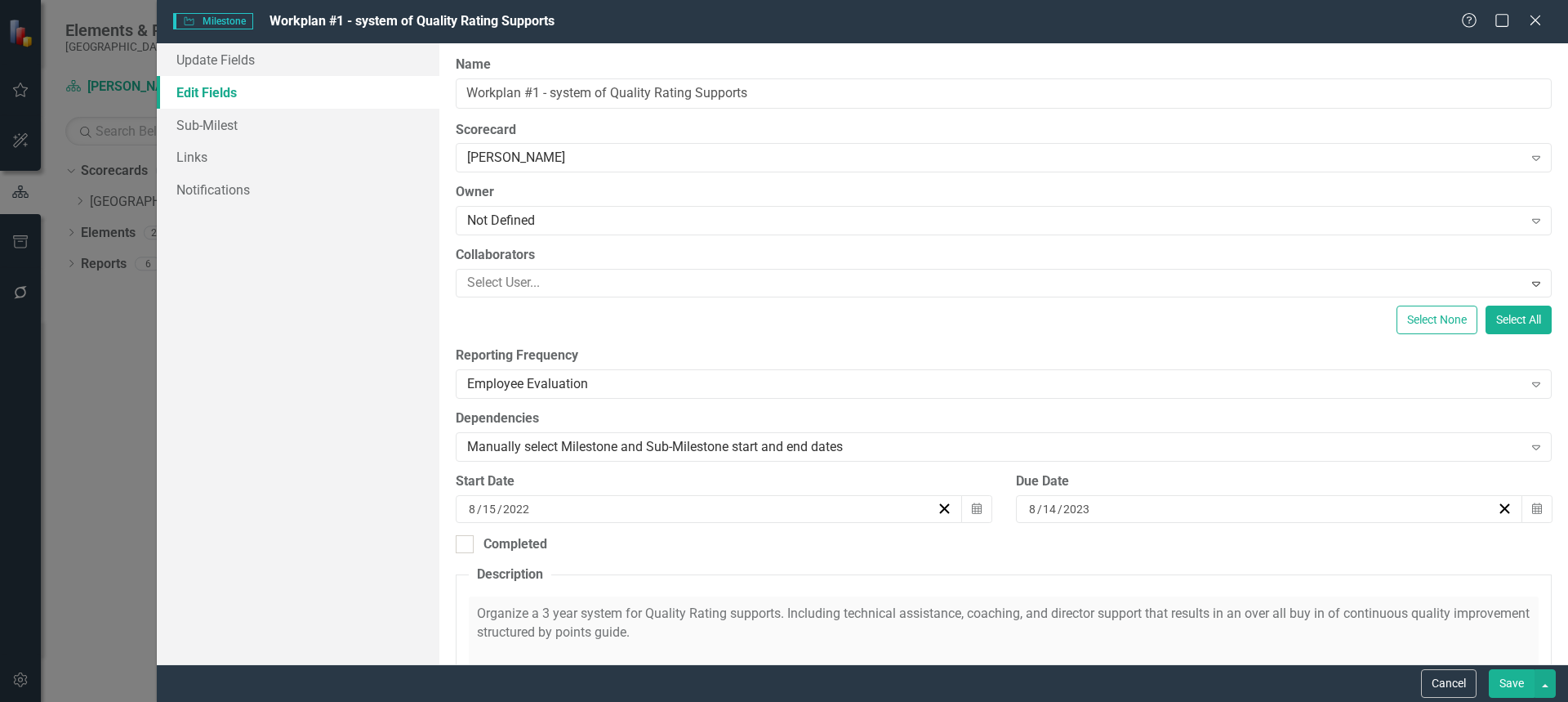
drag, startPoint x: 879, startPoint y: 262, endPoint x: 638, endPoint y: 522, distance: 354.5
click at [879, 262] on label "Collaborators" at bounding box center [1003, 254] width 1096 height 19
click at [937, 511] on icon "button" at bounding box center [944, 509] width 16 height 16
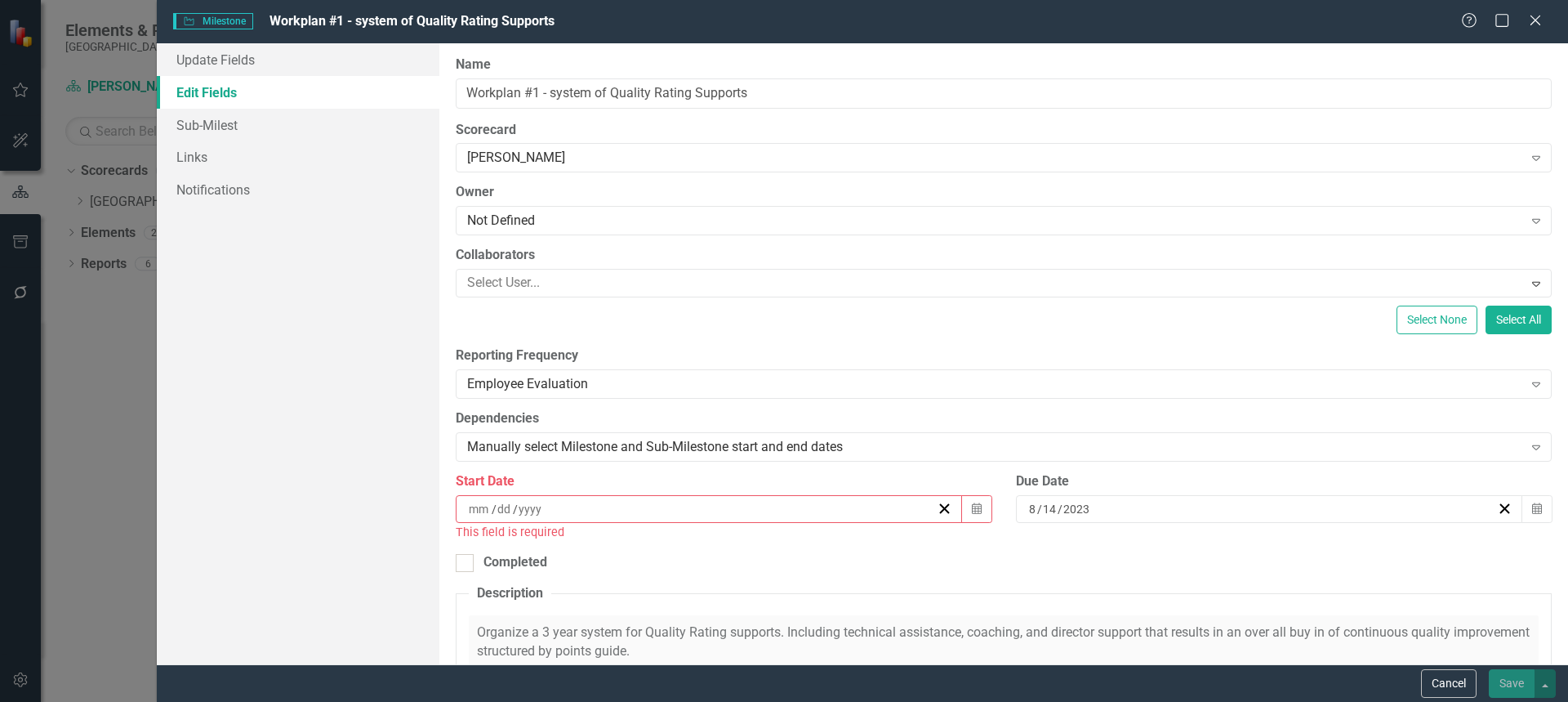
click at [877, 507] on div "/ /" at bounding box center [701, 509] width 470 height 17
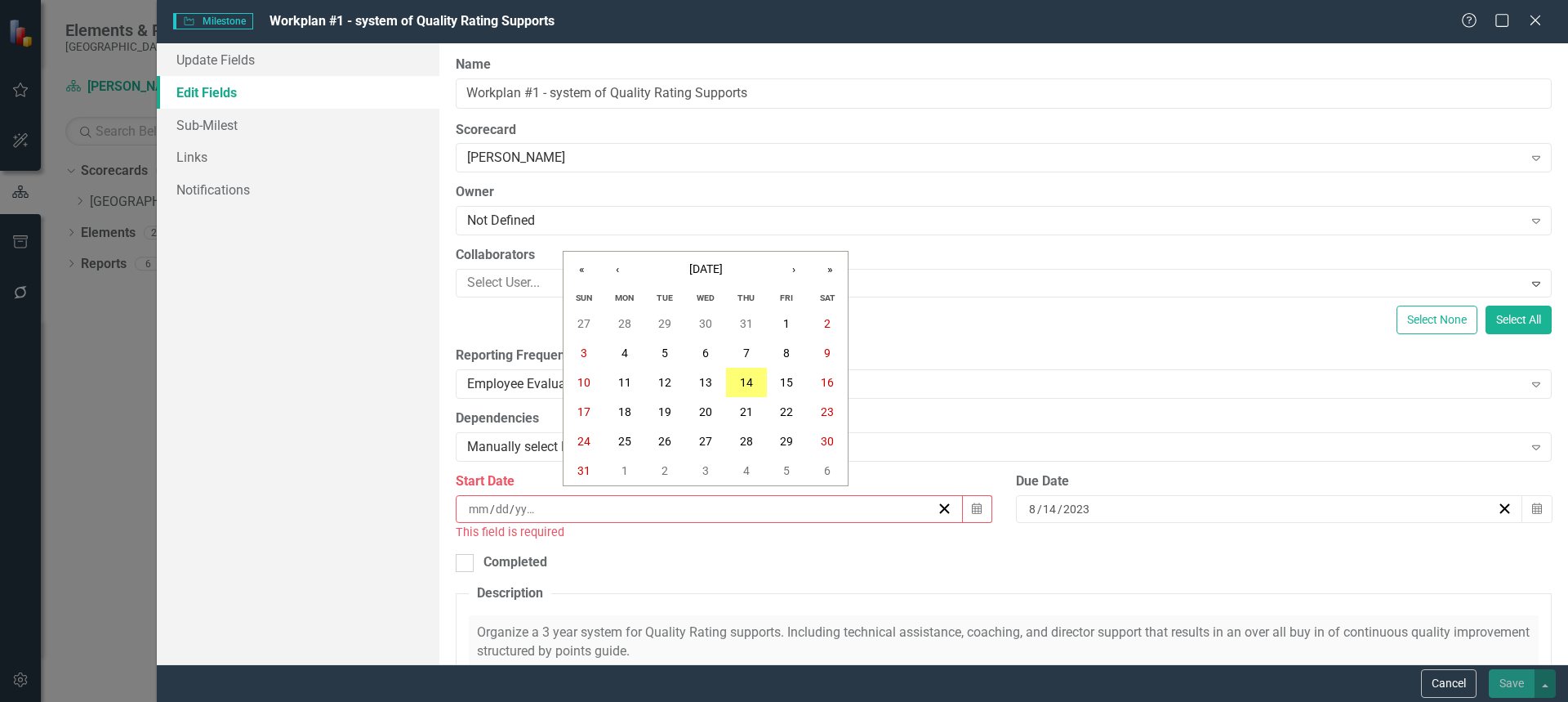
click at [474, 507] on input "number" at bounding box center [479, 509] width 22 height 17
type input "06"
type input "30"
type input "2024"
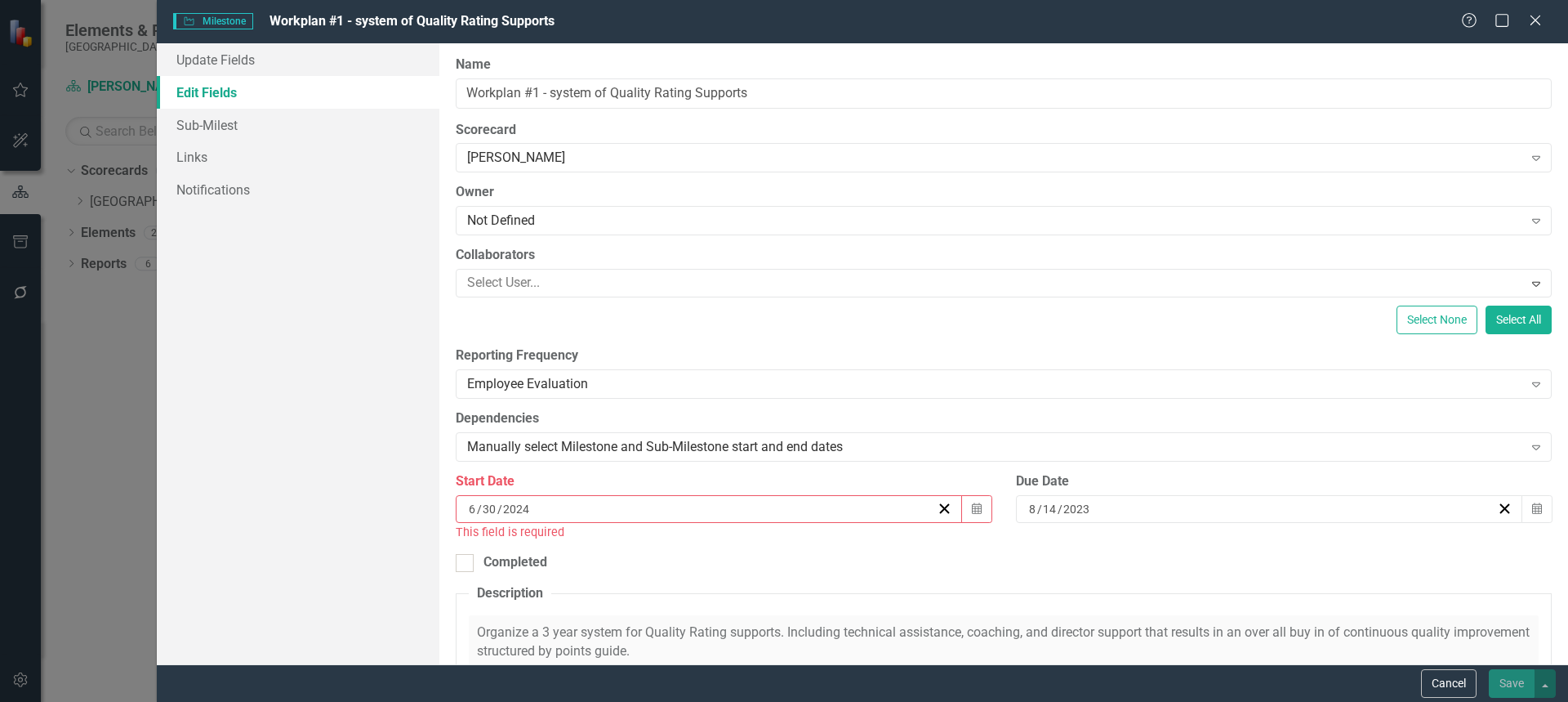
click at [1089, 508] on div "[DATE]" at bounding box center [1261, 509] width 470 height 17
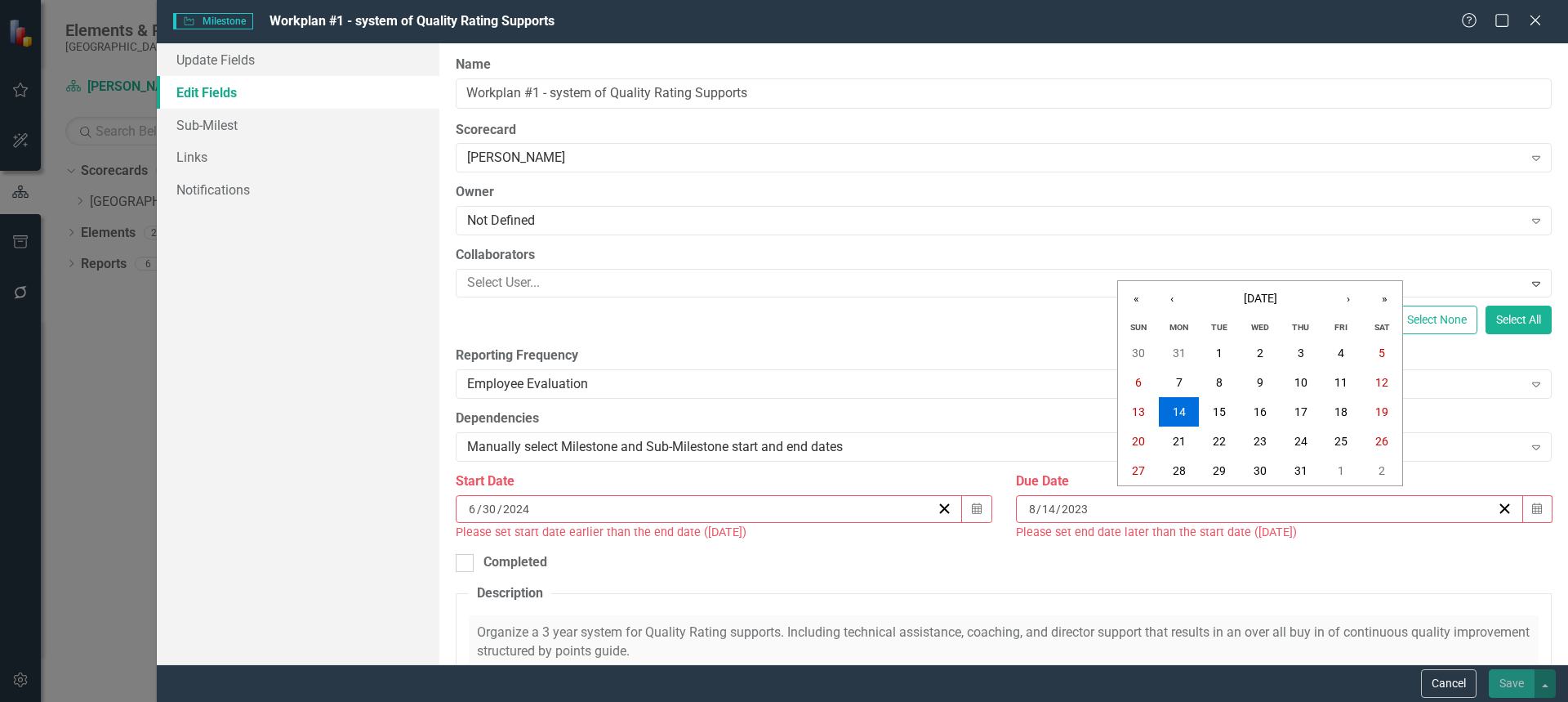
click at [1082, 508] on div "[DATE] [DATE]" at bounding box center [1261, 509] width 470 height 17
type input "07"
type input "01"
type input "2025"
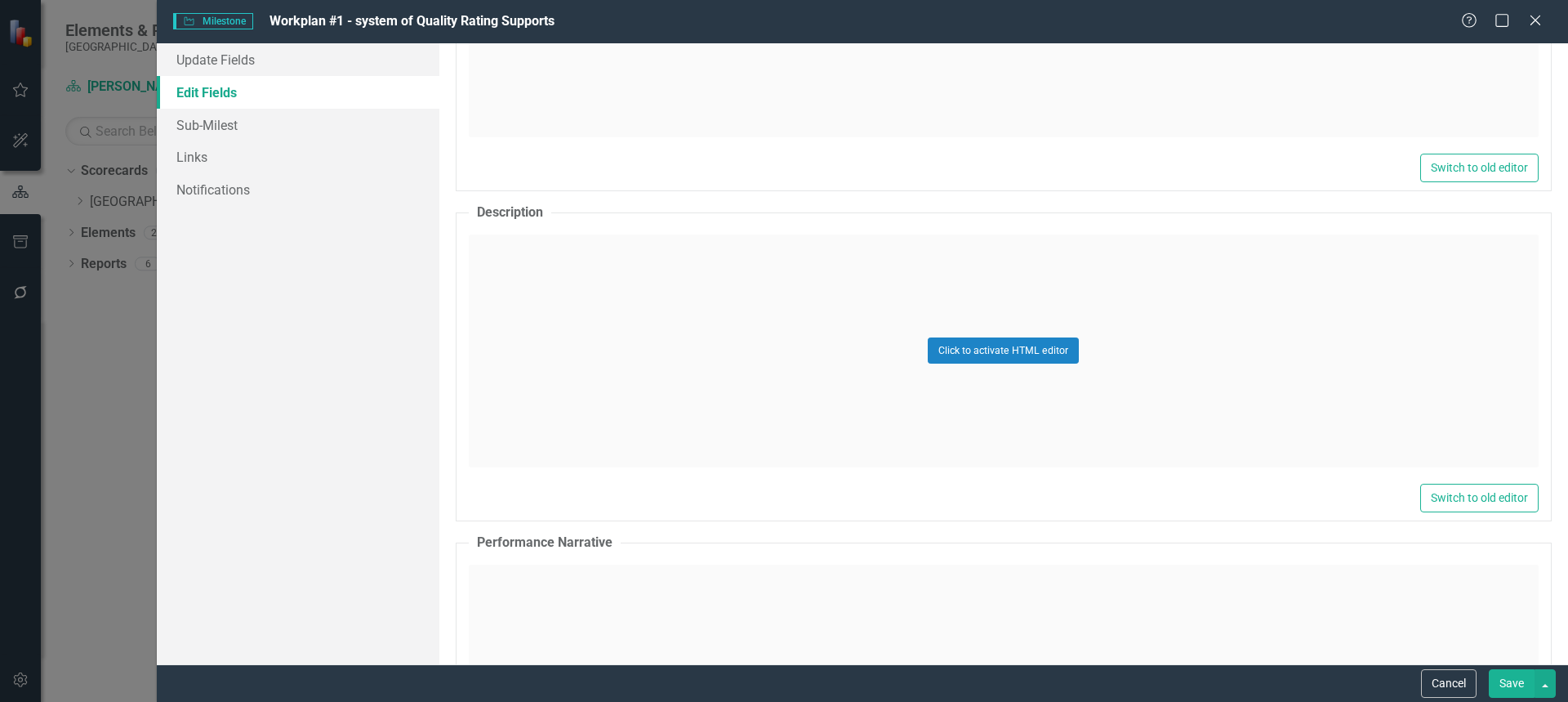
scroll to position [1893, 0]
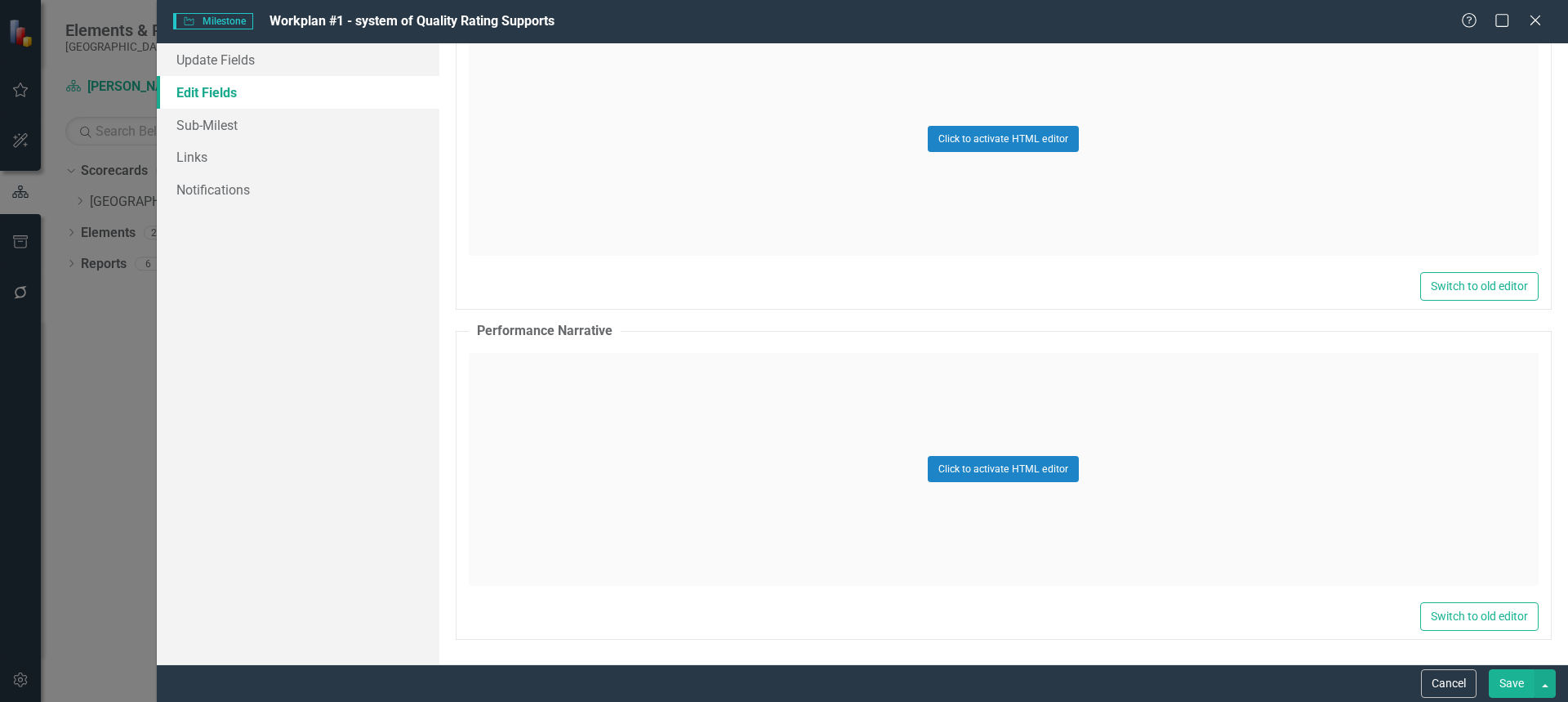
click at [1516, 669] on button "Save" at bounding box center [1511, 683] width 45 height 29
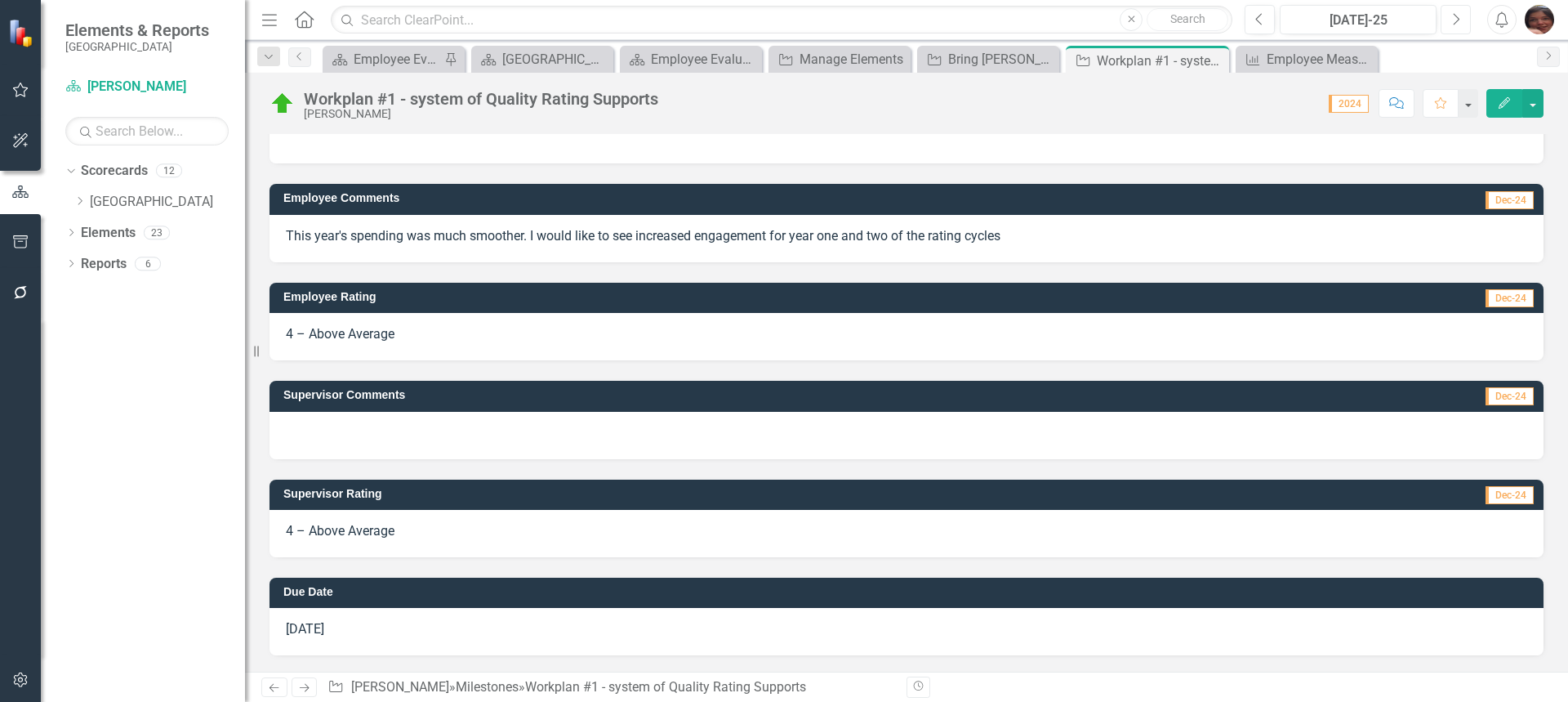
click at [1452, 20] on icon "Next" at bounding box center [1455, 19] width 9 height 15
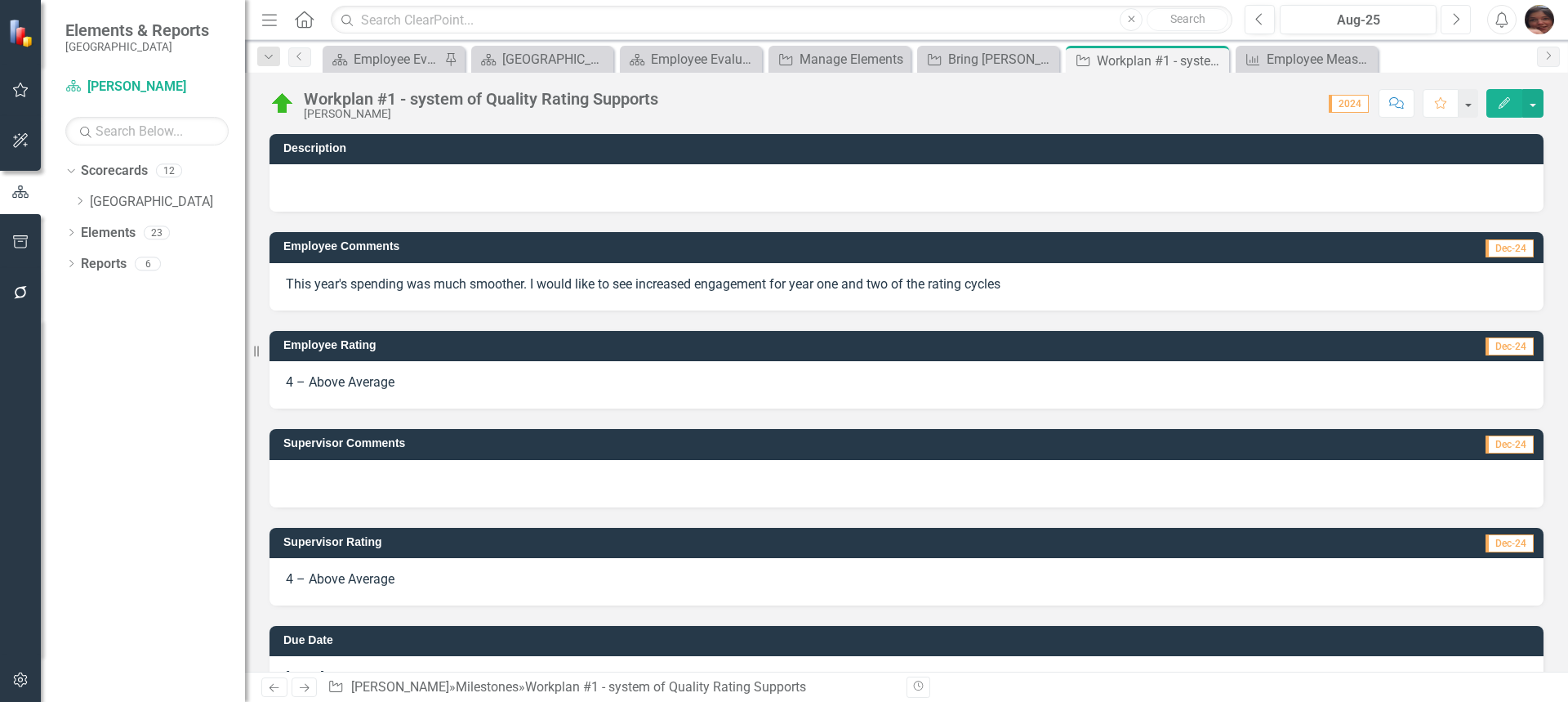
scroll to position [48, 0]
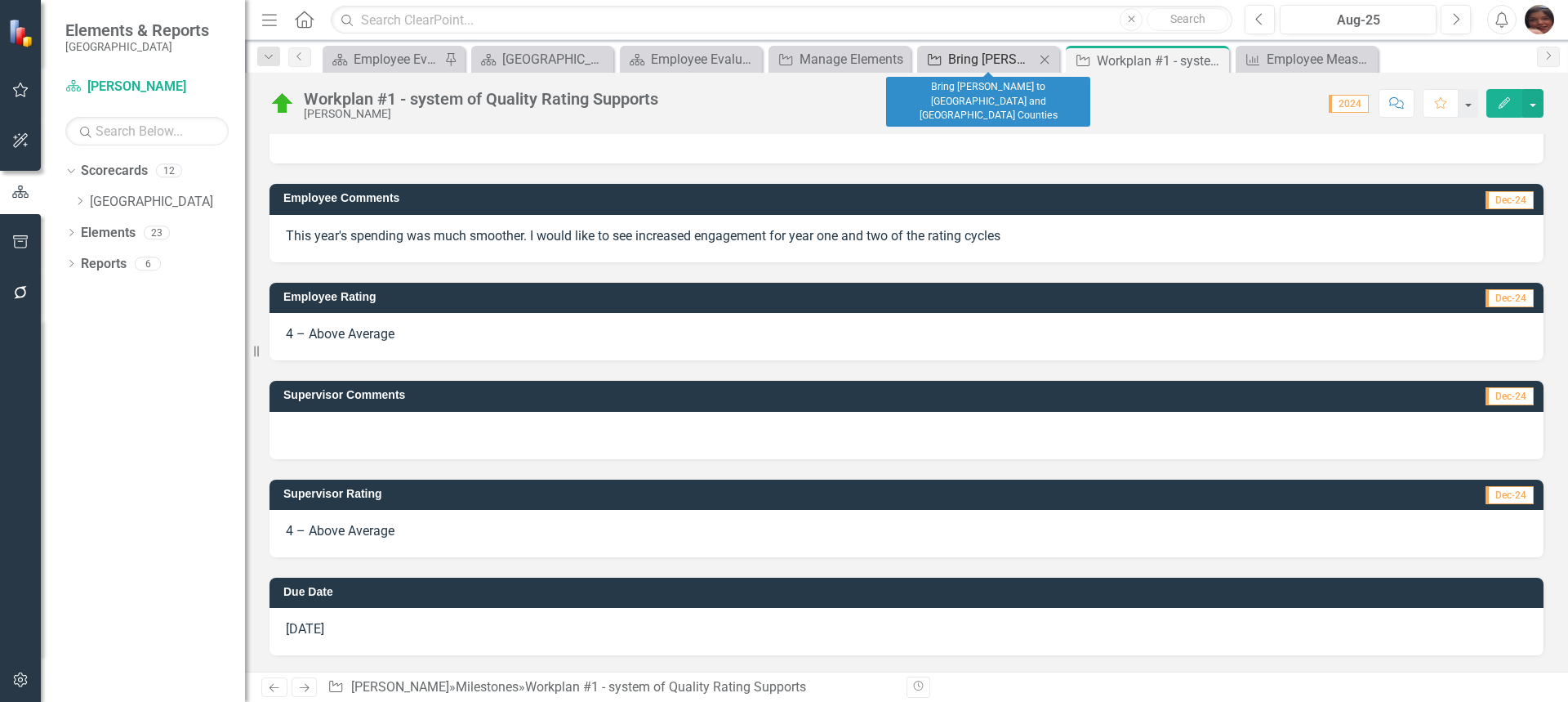
click at [959, 59] on div "Bring [PERSON_NAME] to [GEOGRAPHIC_DATA] and [GEOGRAPHIC_DATA] Counties" at bounding box center [991, 59] width 87 height 21
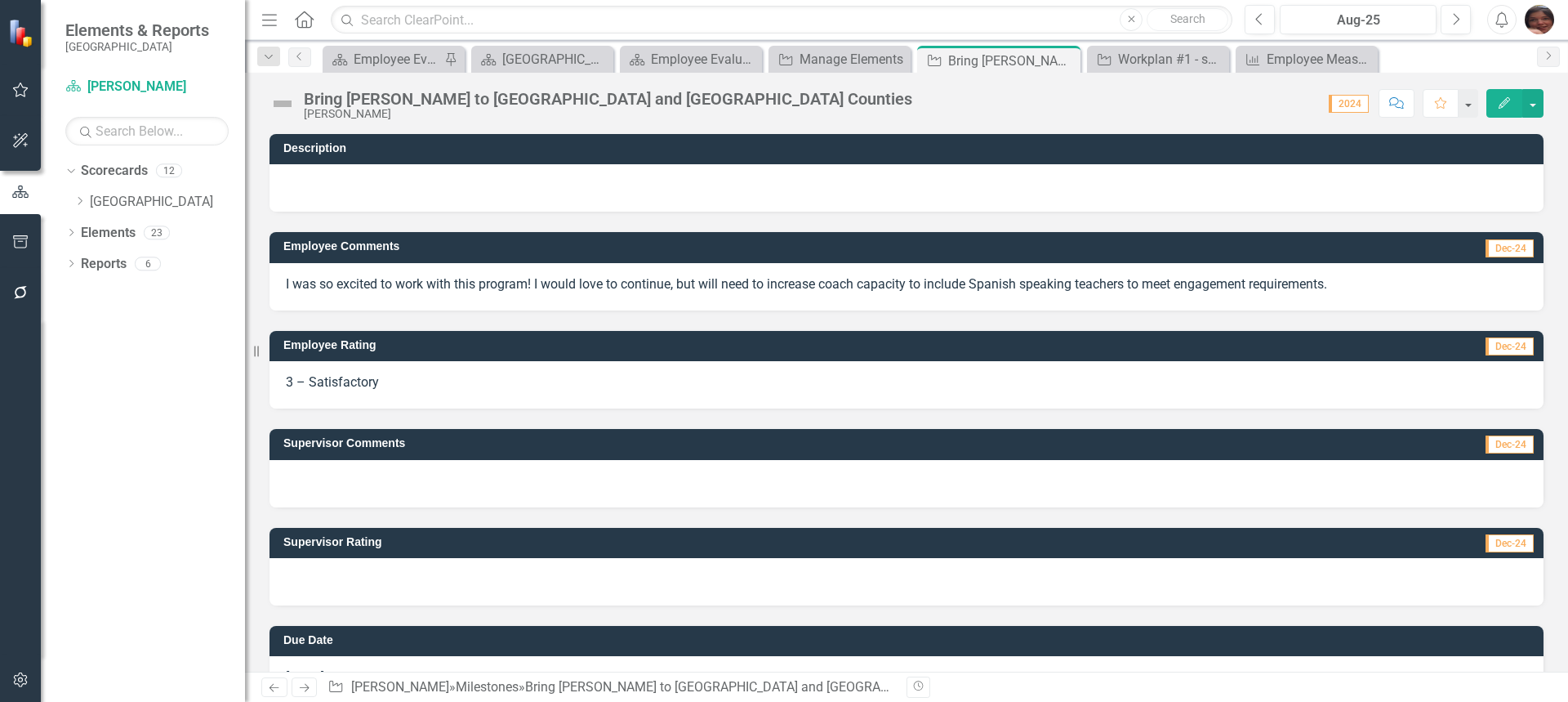
scroll to position [48, 0]
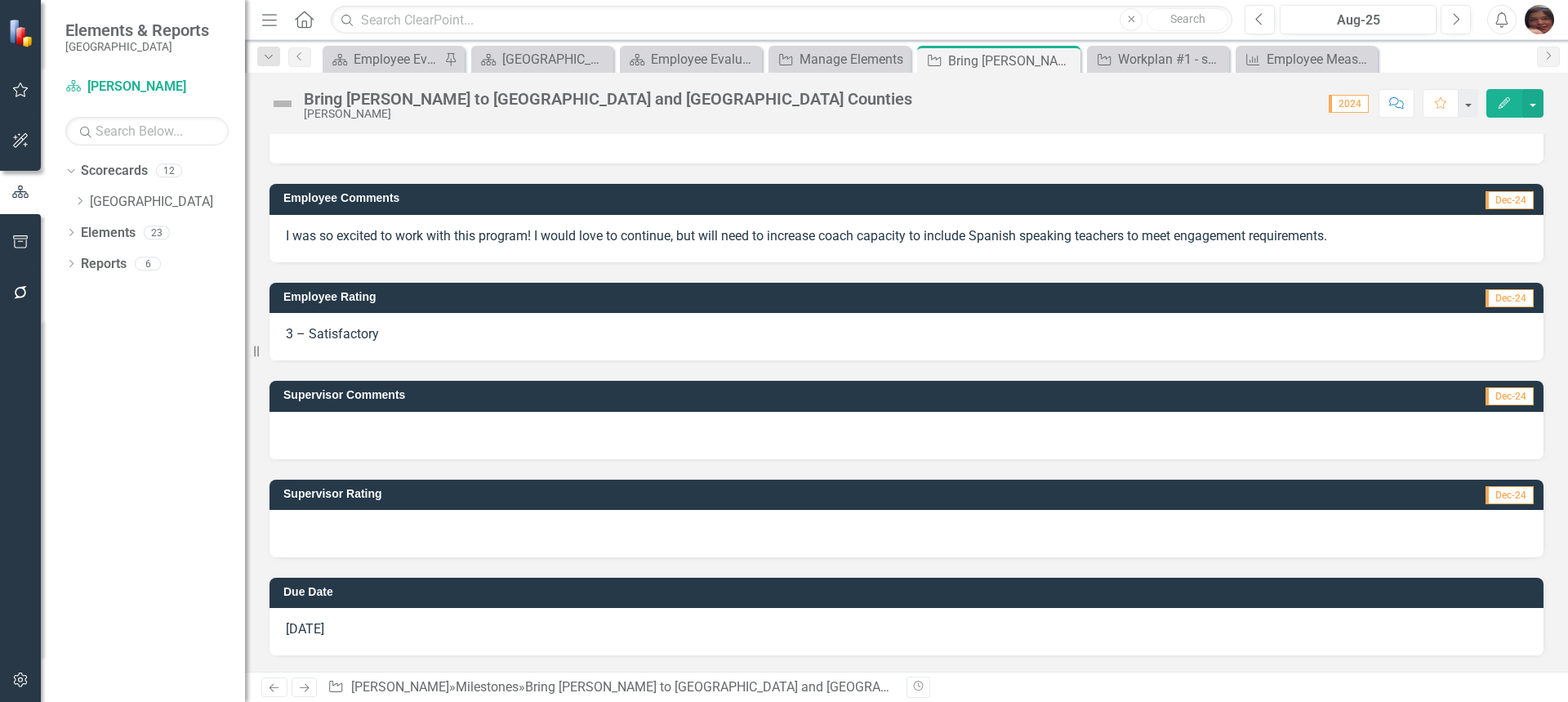
click at [1500, 99] on icon "Edit" at bounding box center [1504, 104] width 15 height 12
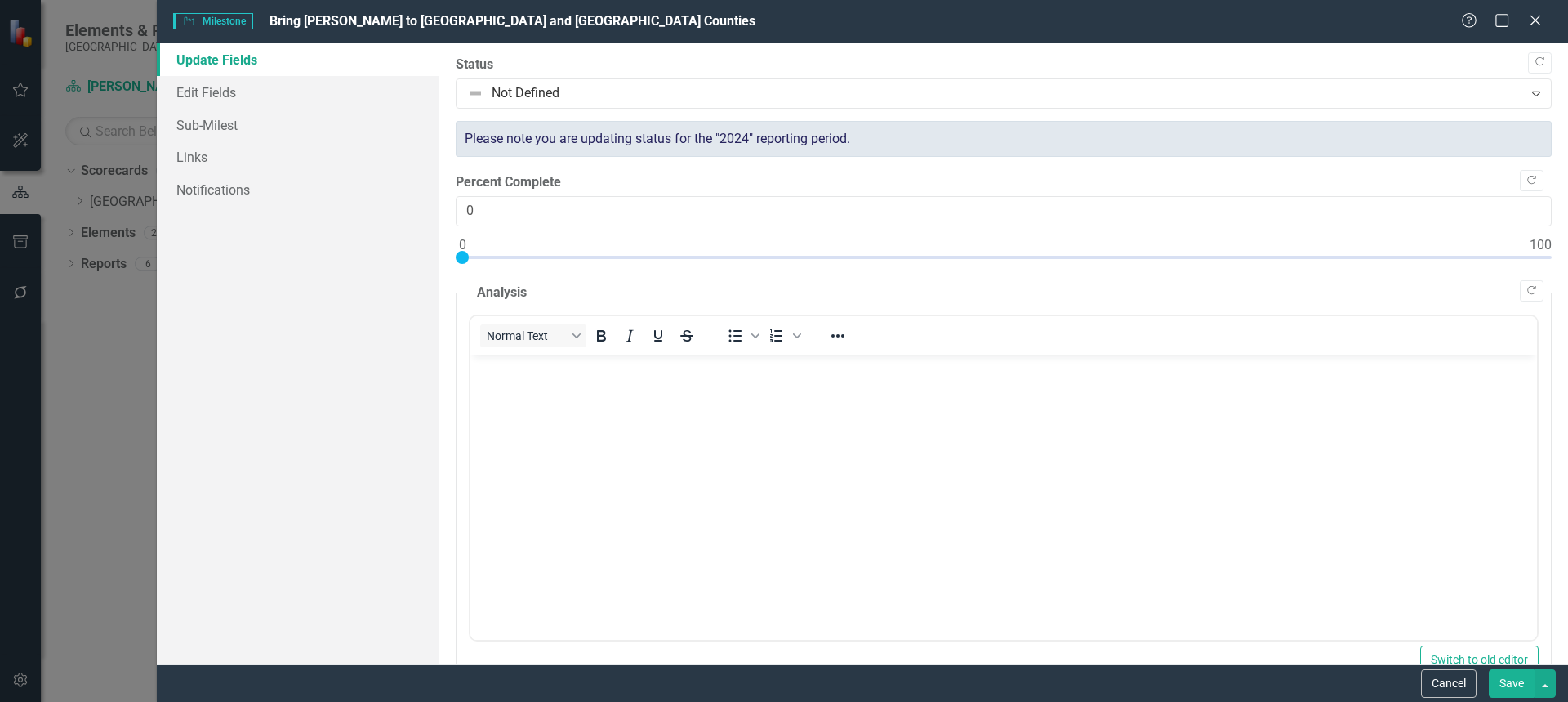
scroll to position [0, 0]
click at [575, 413] on body "Rich Text Area. Press ALT-0 for help." at bounding box center [1002, 476] width 1066 height 246
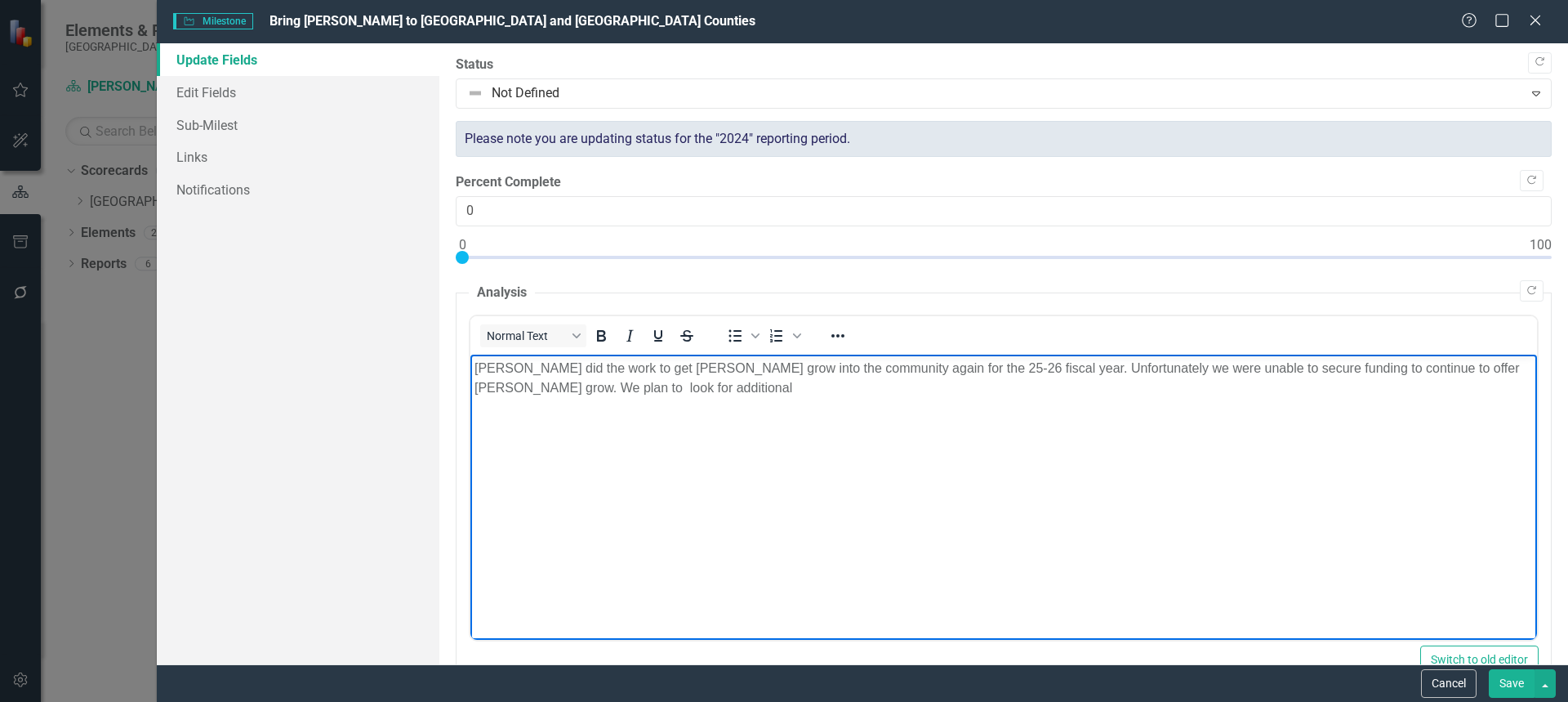
click at [575, 415] on body "[PERSON_NAME] did the work to get [PERSON_NAME] grow into the community again f…" at bounding box center [1002, 476] width 1066 height 246
drag, startPoint x: 697, startPoint y: 391, endPoint x: 535, endPoint y: 395, distance: 162.0
click at [535, 395] on p "[PERSON_NAME] did the work to get [PERSON_NAME] grow into the community again f…" at bounding box center [1003, 378] width 1058 height 39
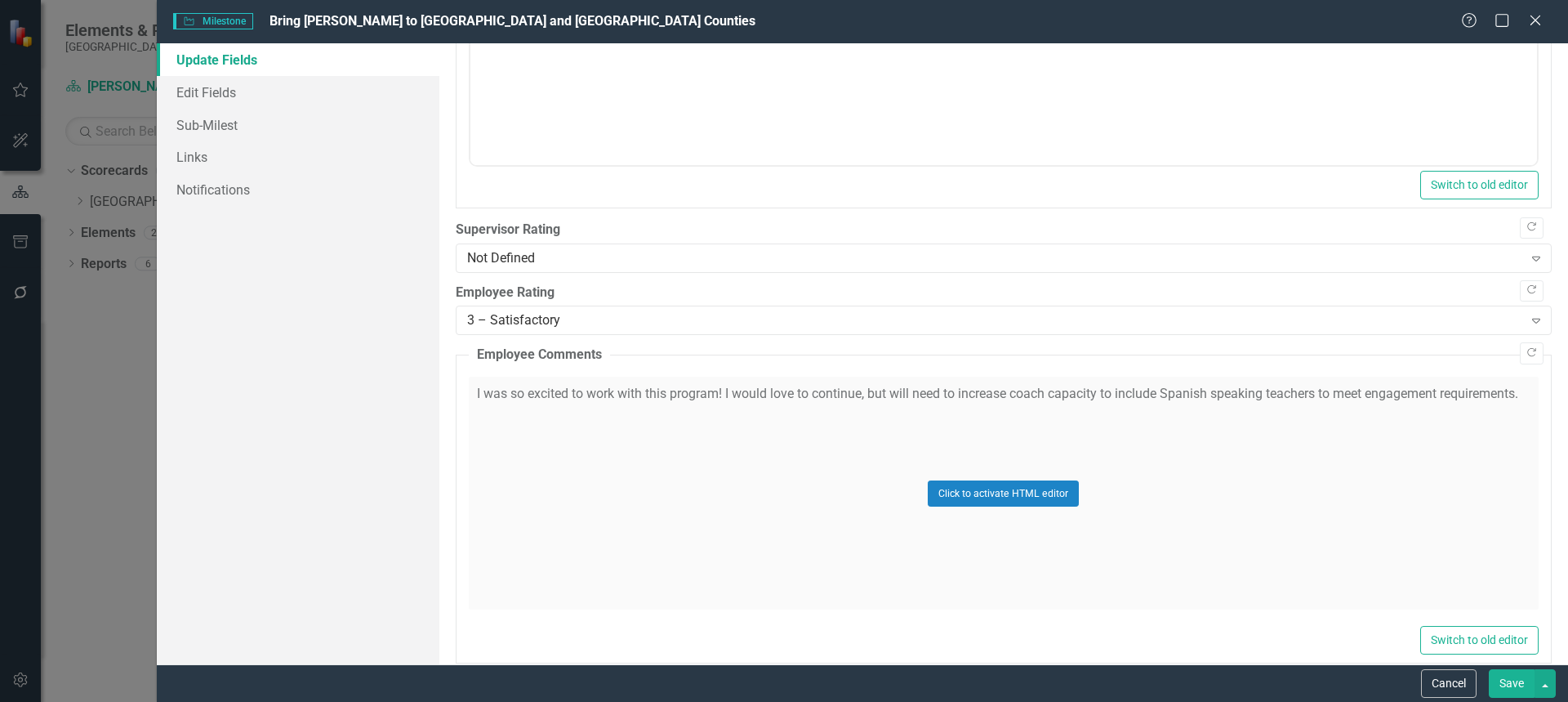
scroll to position [888, 0]
click at [1445, 262] on div "Not Defined" at bounding box center [994, 254] width 1056 height 19
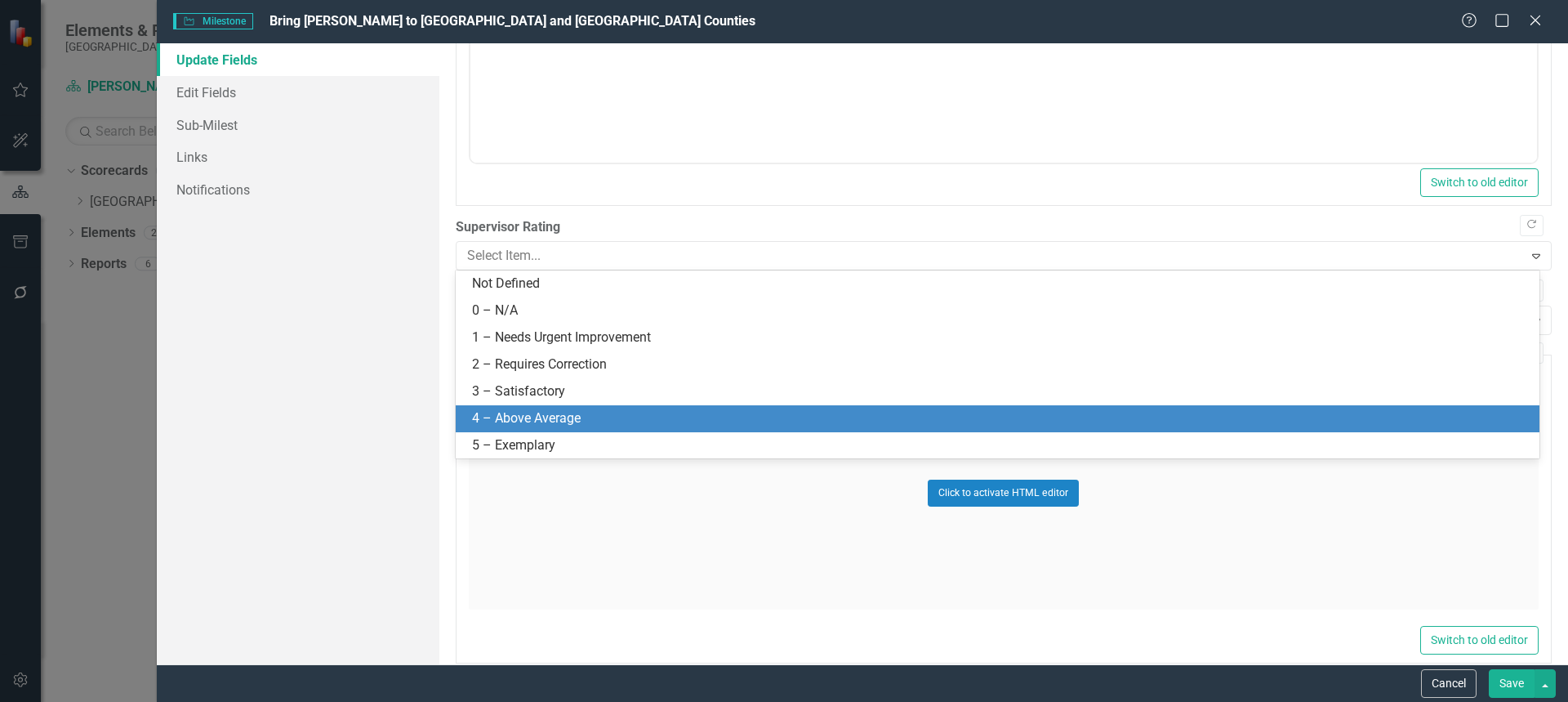
click at [1016, 426] on div "4 – Above Average" at bounding box center [1000, 418] width 1057 height 19
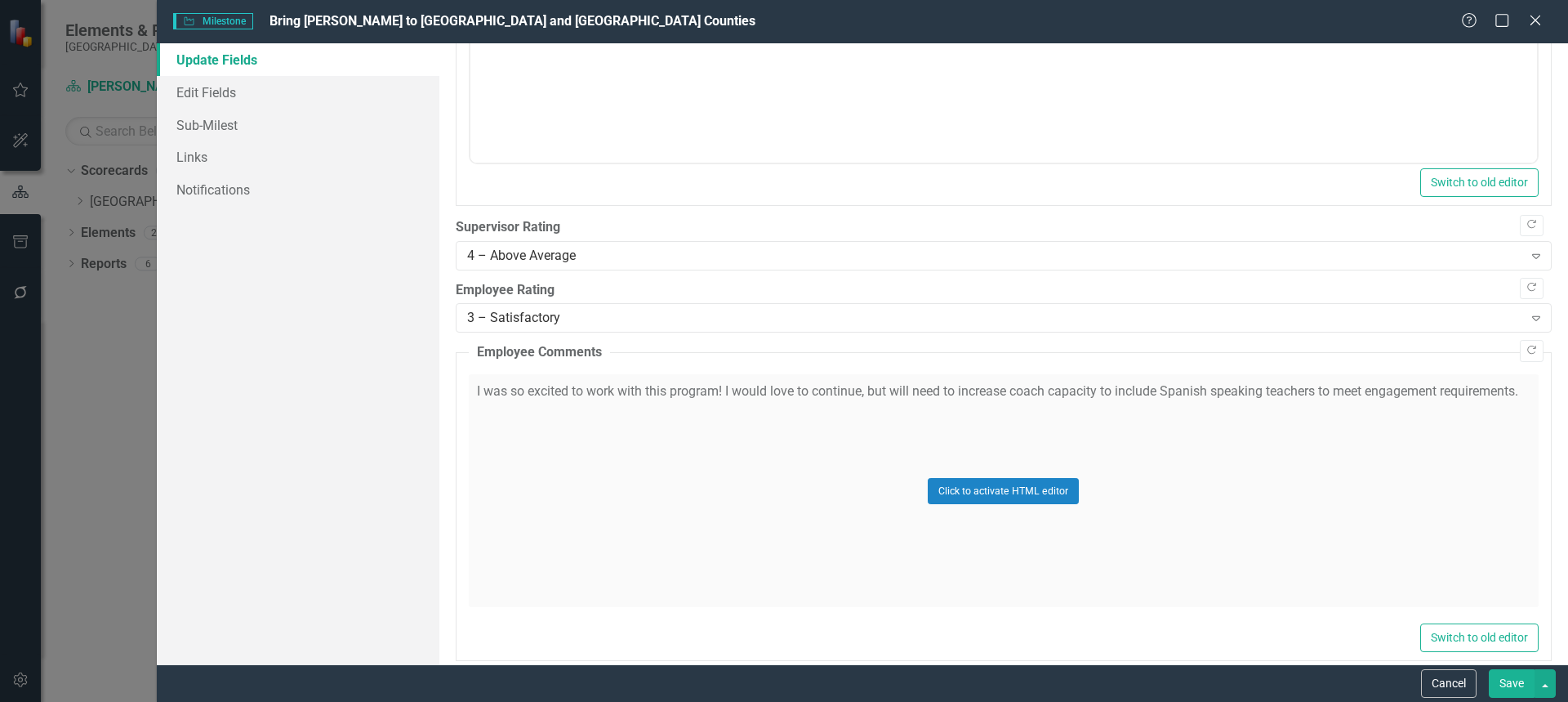
click at [1516, 684] on button "Save" at bounding box center [1511, 683] width 45 height 29
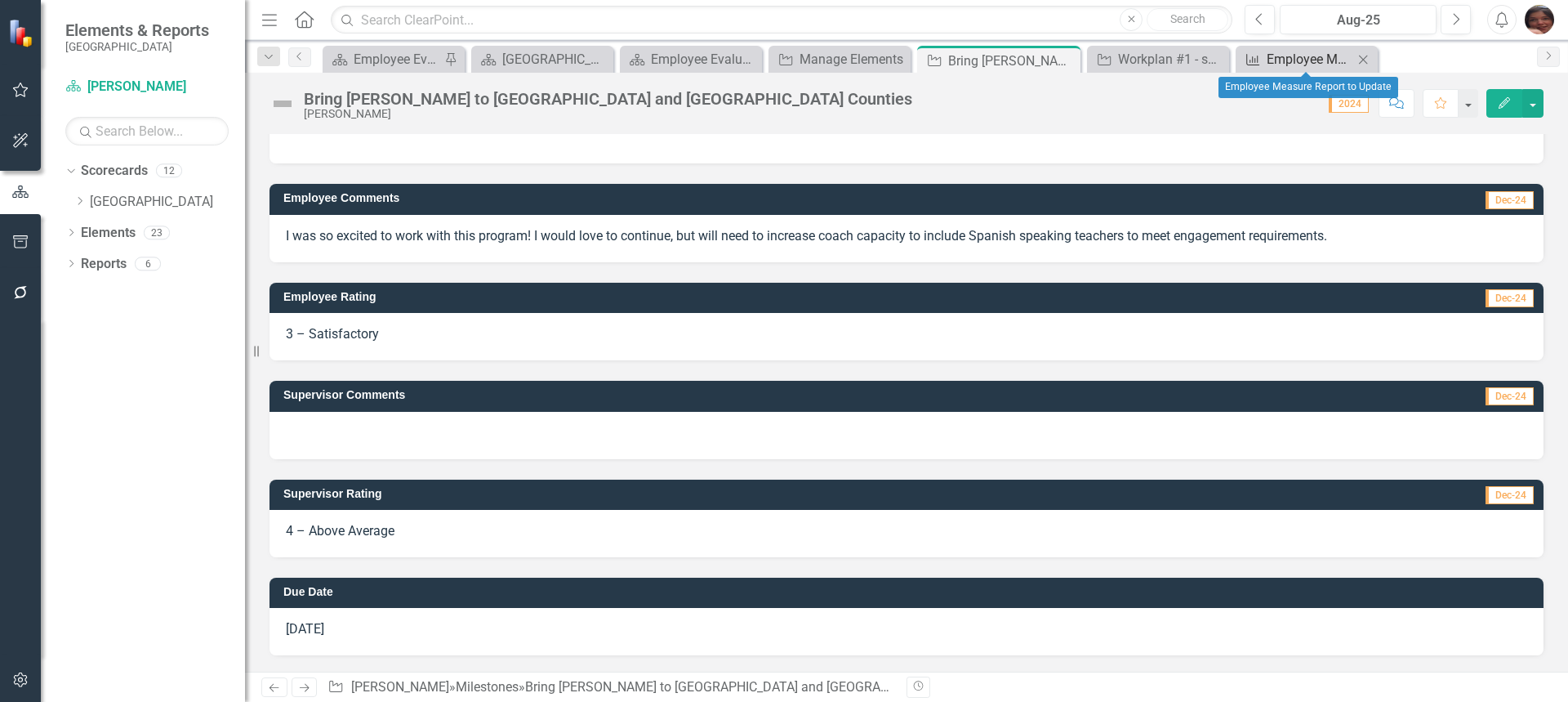
click at [1264, 59] on link "Measure Employee Measure Report to Update" at bounding box center [1296, 59] width 113 height 21
